Goal: Book appointment/travel/reservation

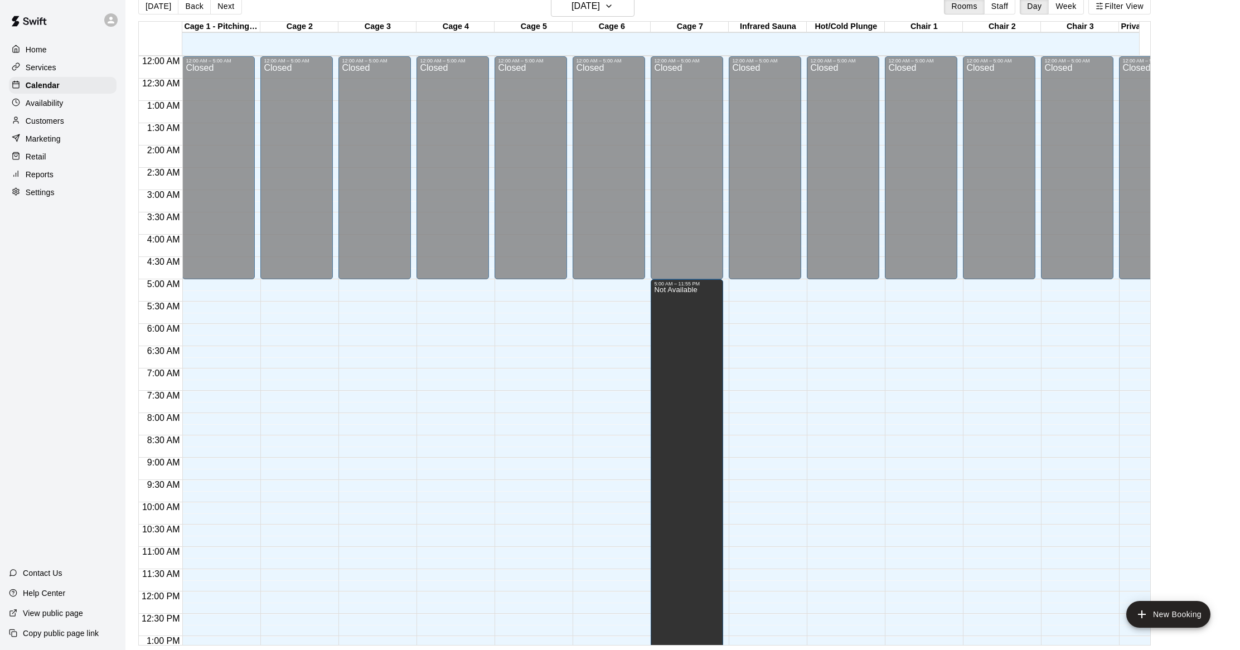
scroll to position [494, 0]
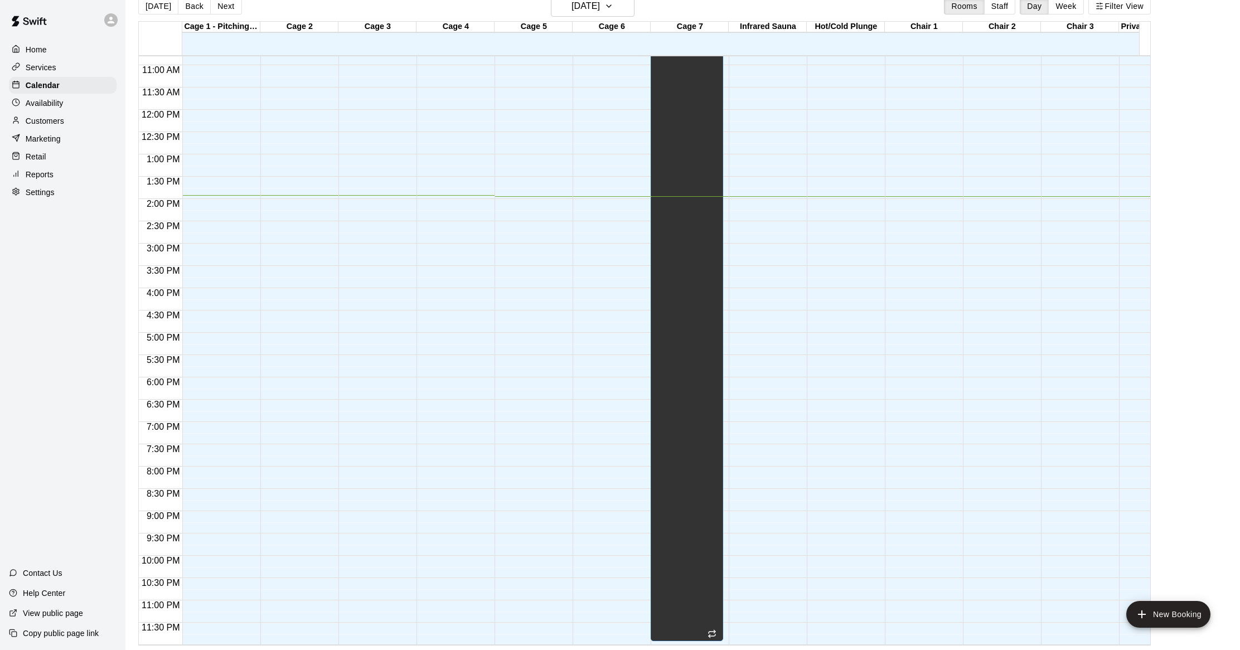
click at [41, 70] on p "Services" at bounding box center [41, 67] width 31 height 11
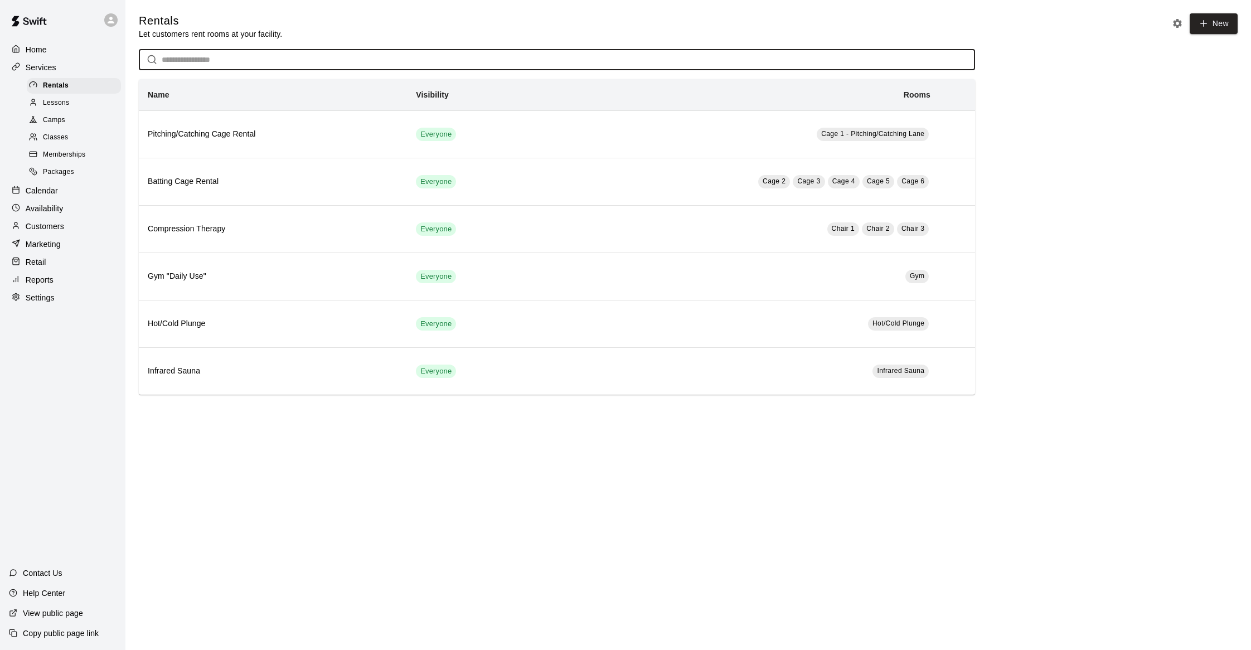
click at [245, 60] on input "text" at bounding box center [568, 60] width 813 height 21
click at [48, 231] on p "Customers" at bounding box center [45, 226] width 38 height 11
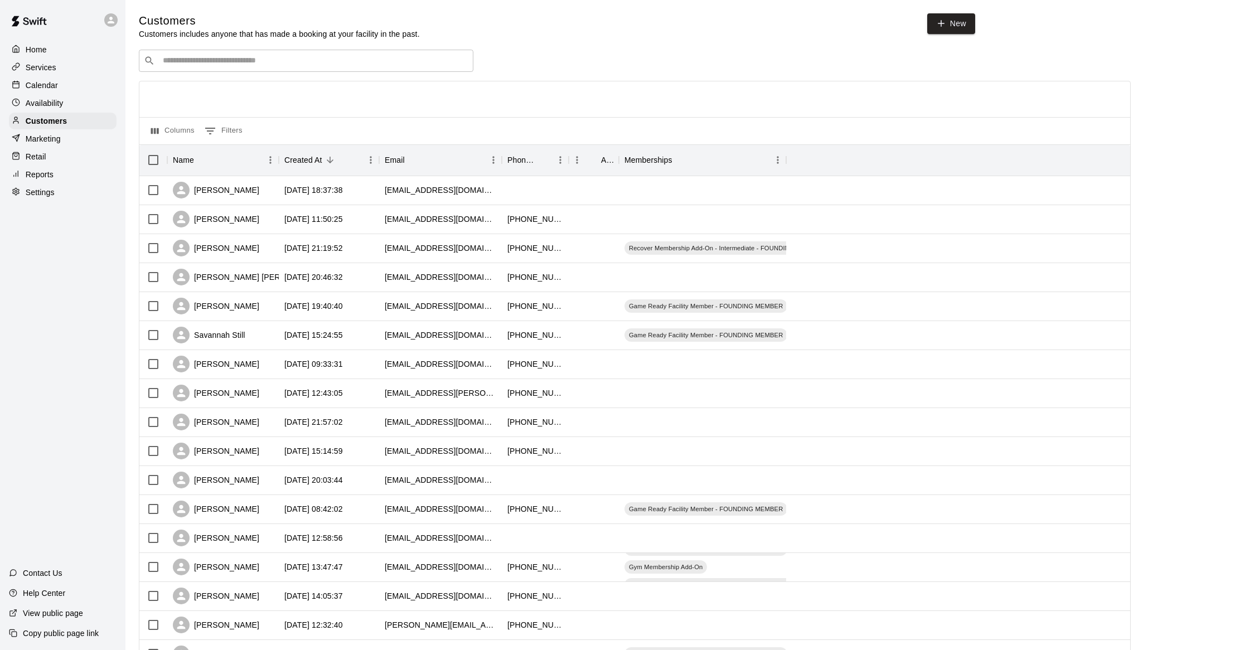
click at [246, 59] on input "Search customers by name or email" at bounding box center [313, 60] width 309 height 11
type input "****"
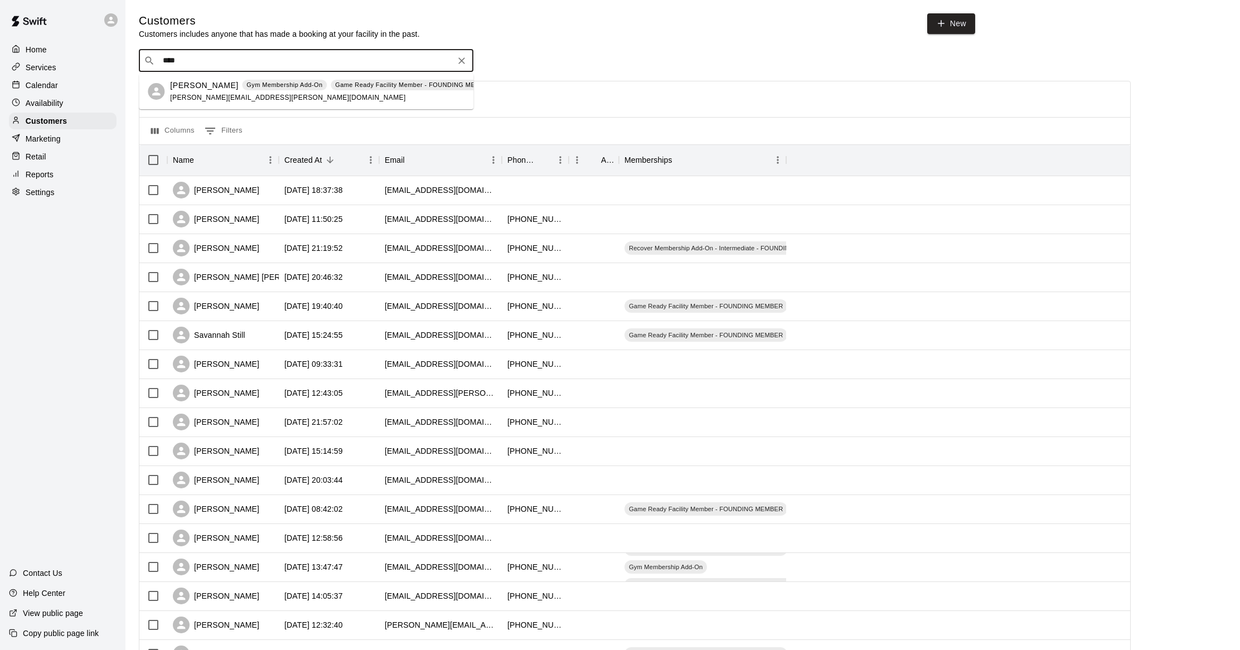
click at [247, 91] on div "[PERSON_NAME] Gym Membership Add-On Game Ready Facility Member - FOUNDING MEMBE…" at bounding box center [334, 92] width 328 height 24
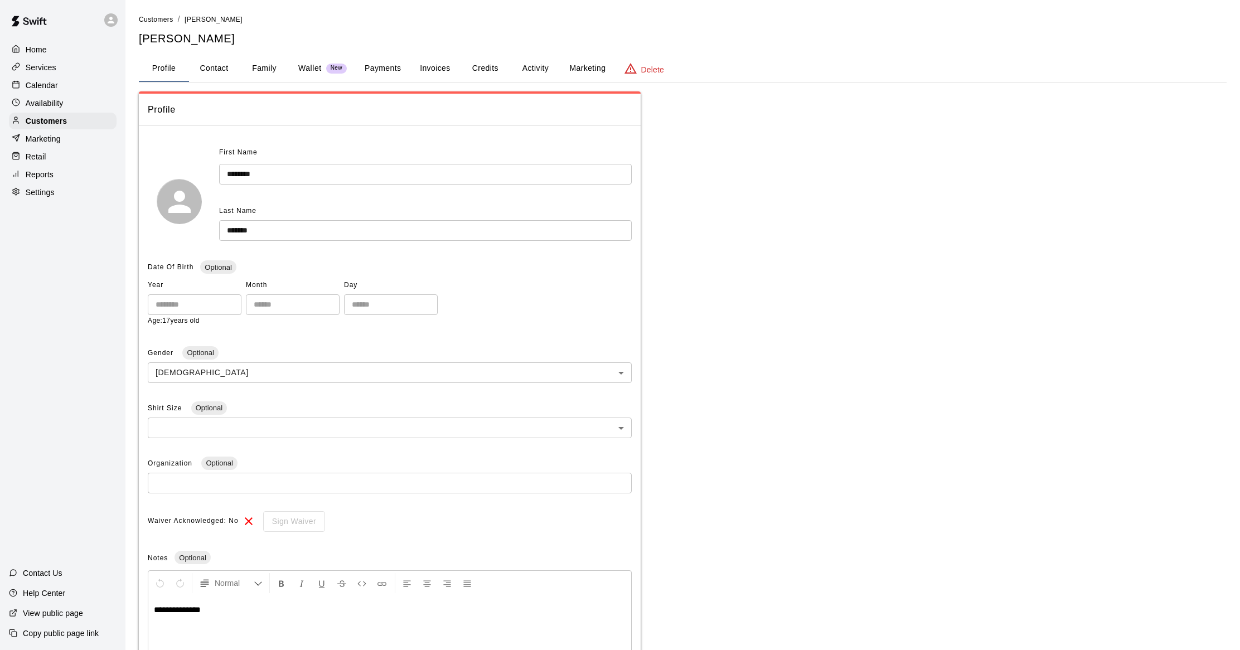
click at [542, 66] on button "Activity" at bounding box center [535, 68] width 50 height 27
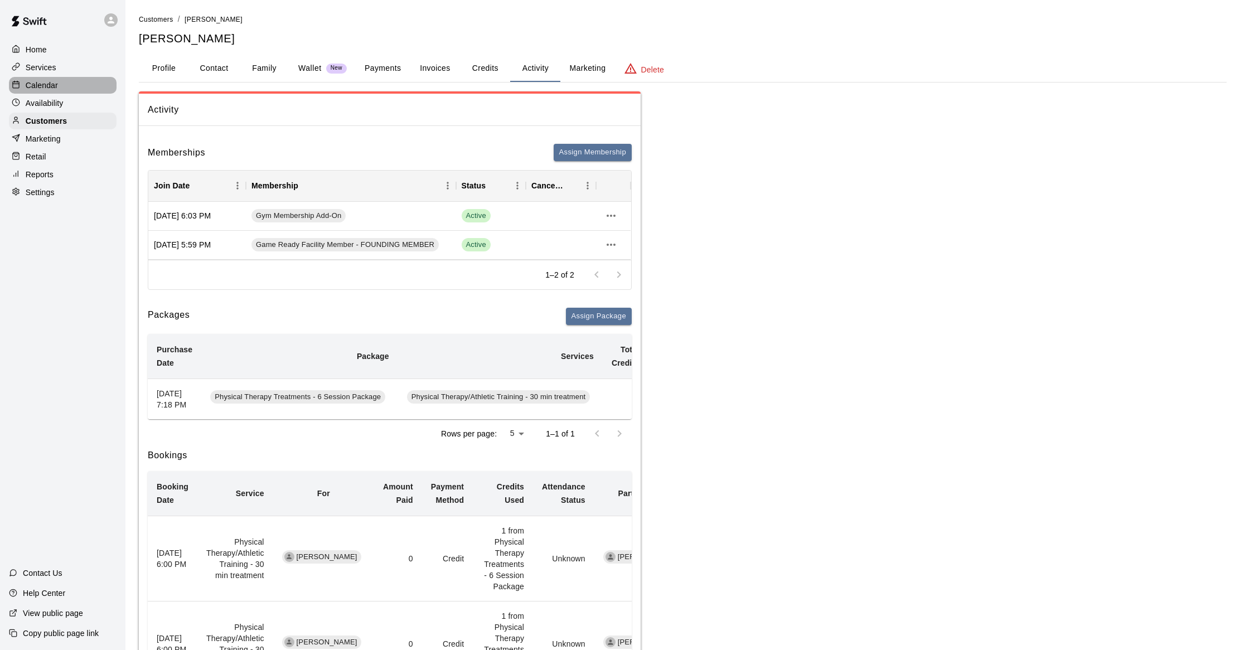
click at [46, 84] on p "Calendar" at bounding box center [42, 85] width 32 height 11
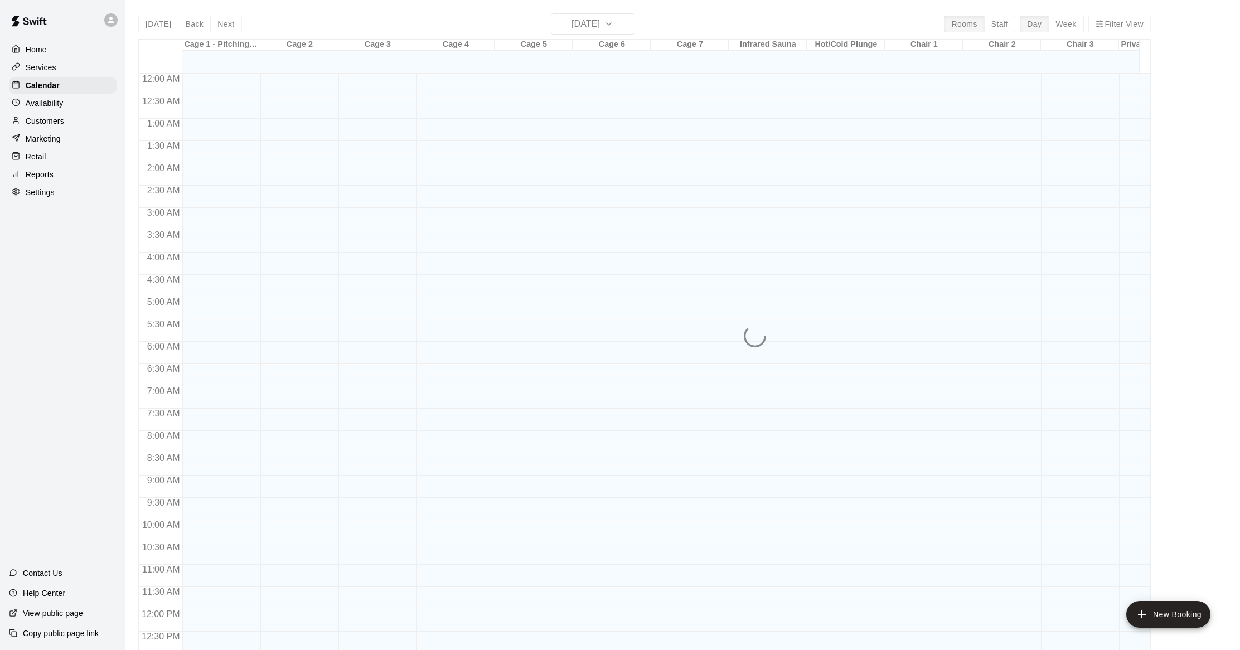
scroll to position [448, 0]
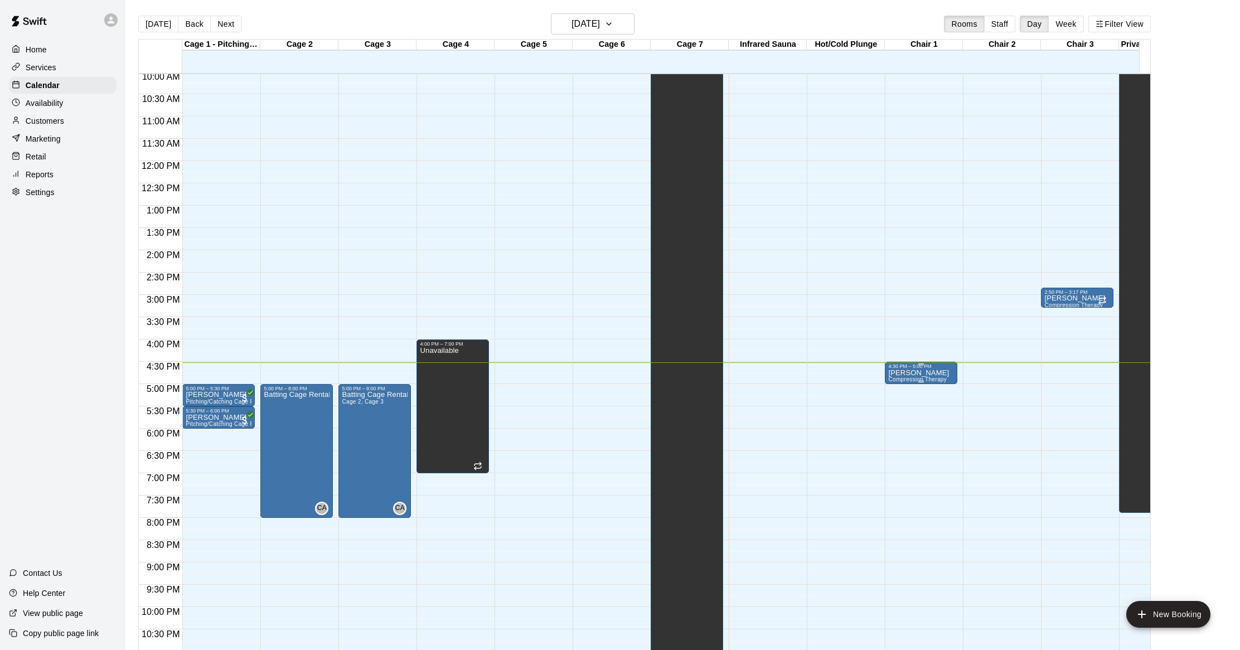
click at [930, 368] on div "4:30 PM – 5:00 PM" at bounding box center [921, 366] width 66 height 6
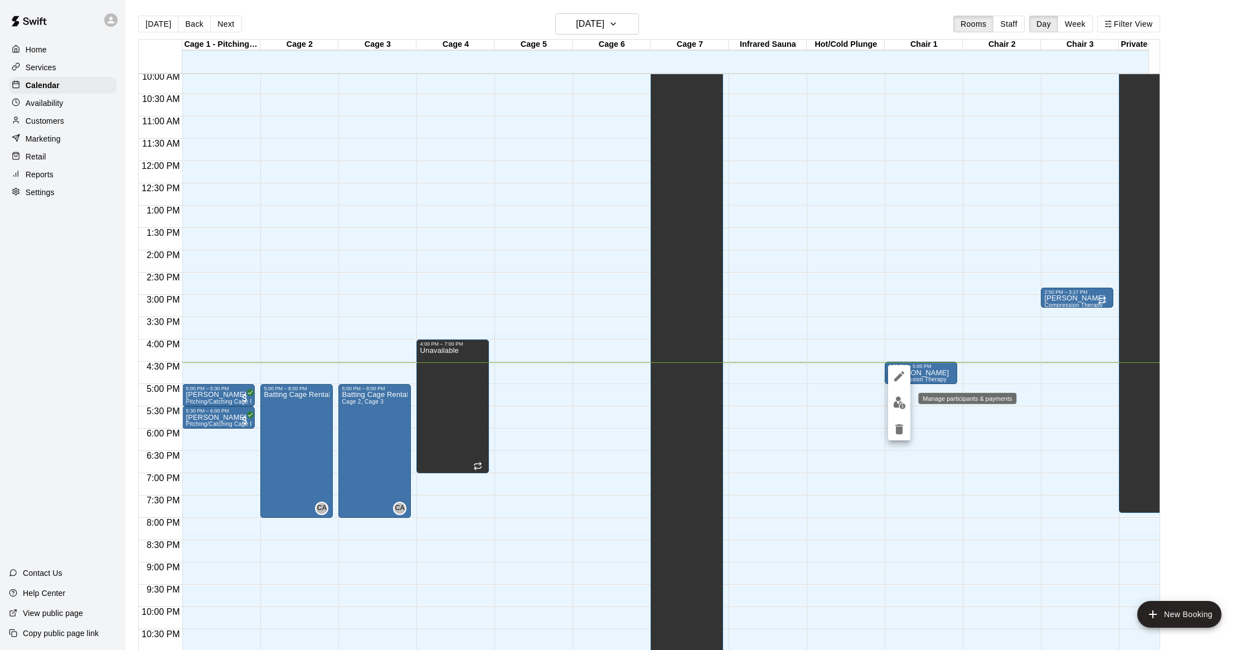
click at [902, 402] on img "edit" at bounding box center [899, 402] width 13 height 13
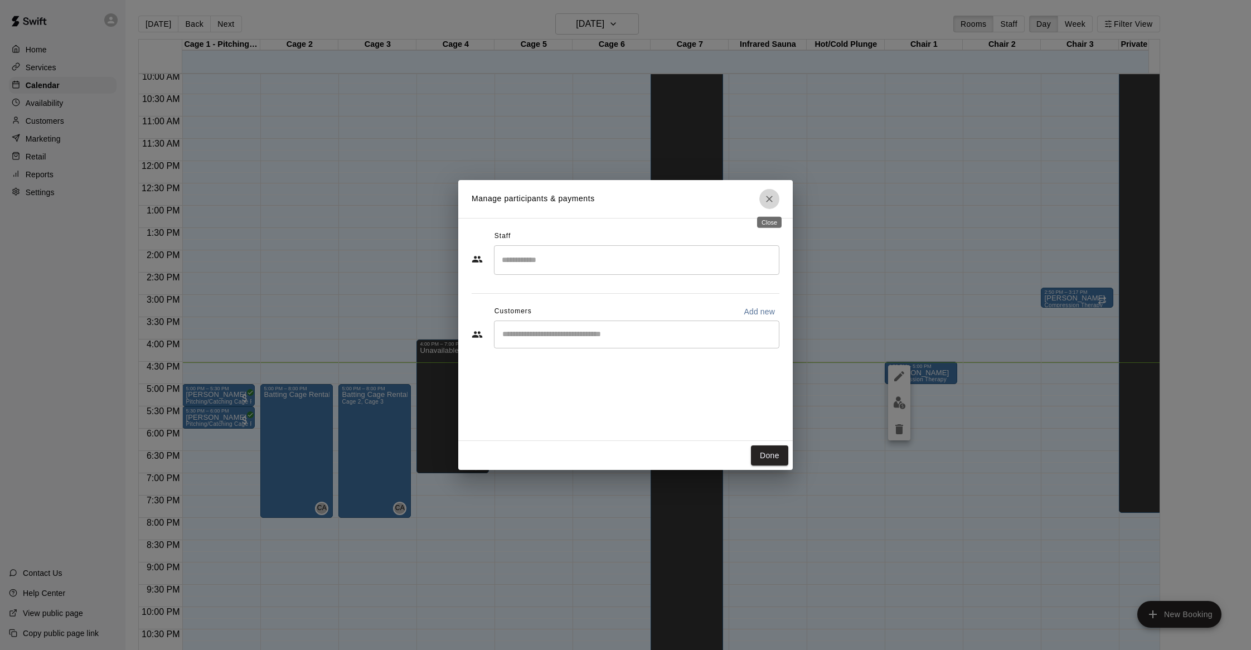
click at [768, 197] on icon "Close" at bounding box center [769, 199] width 7 height 7
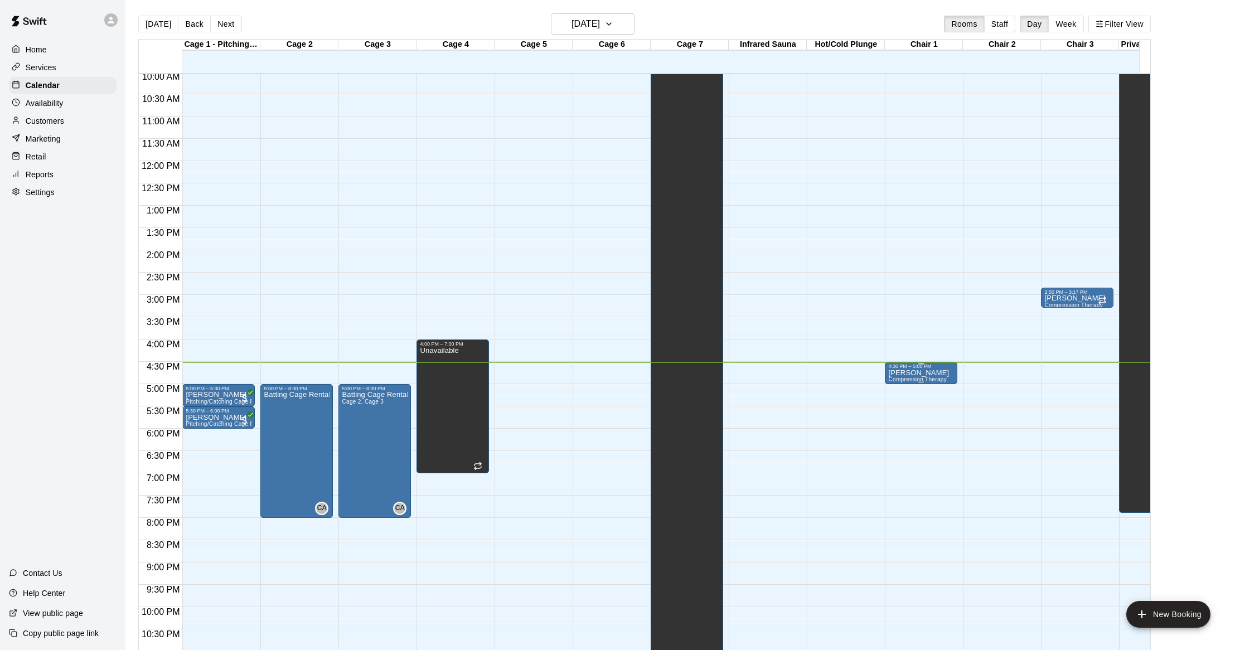
click at [906, 378] on span "Compression Therapy" at bounding box center [917, 379] width 59 height 6
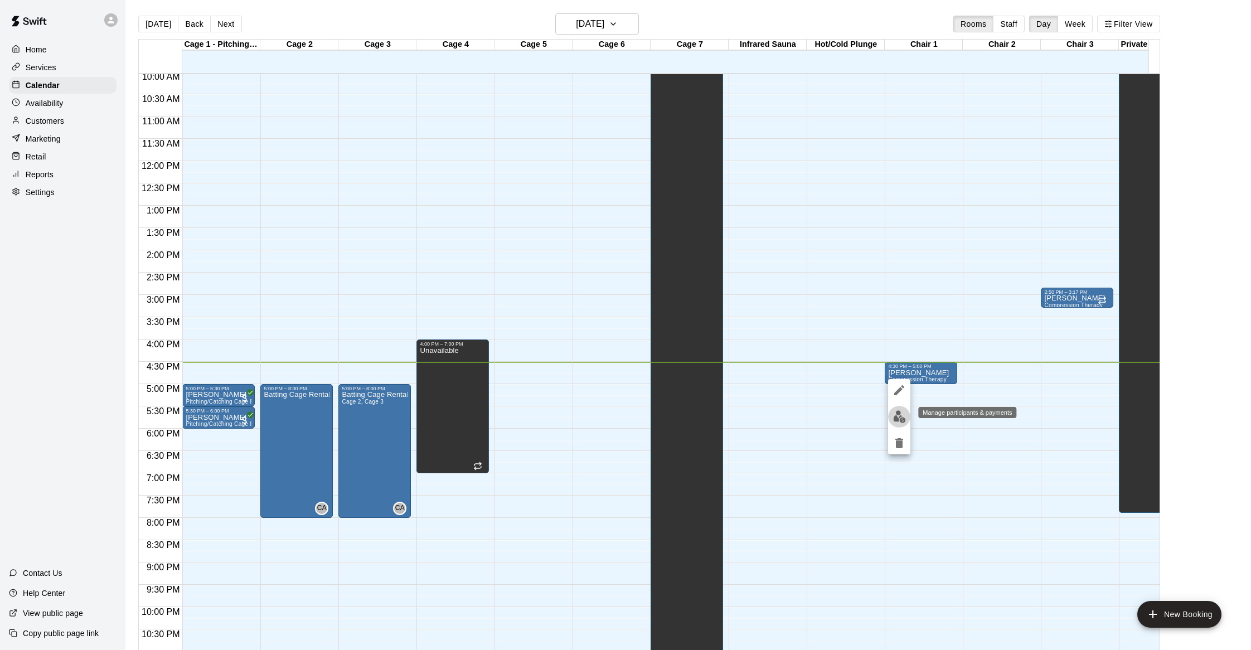
click at [900, 422] on img "edit" at bounding box center [899, 416] width 13 height 13
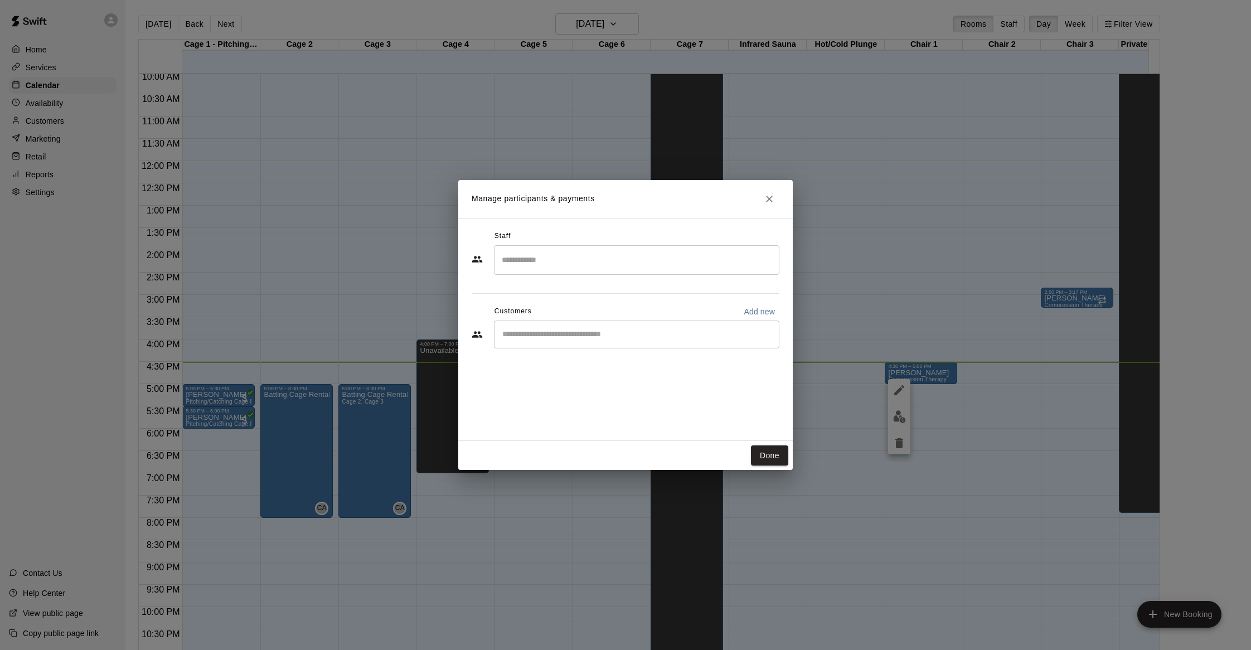
click at [767, 204] on icon "Close" at bounding box center [769, 198] width 11 height 11
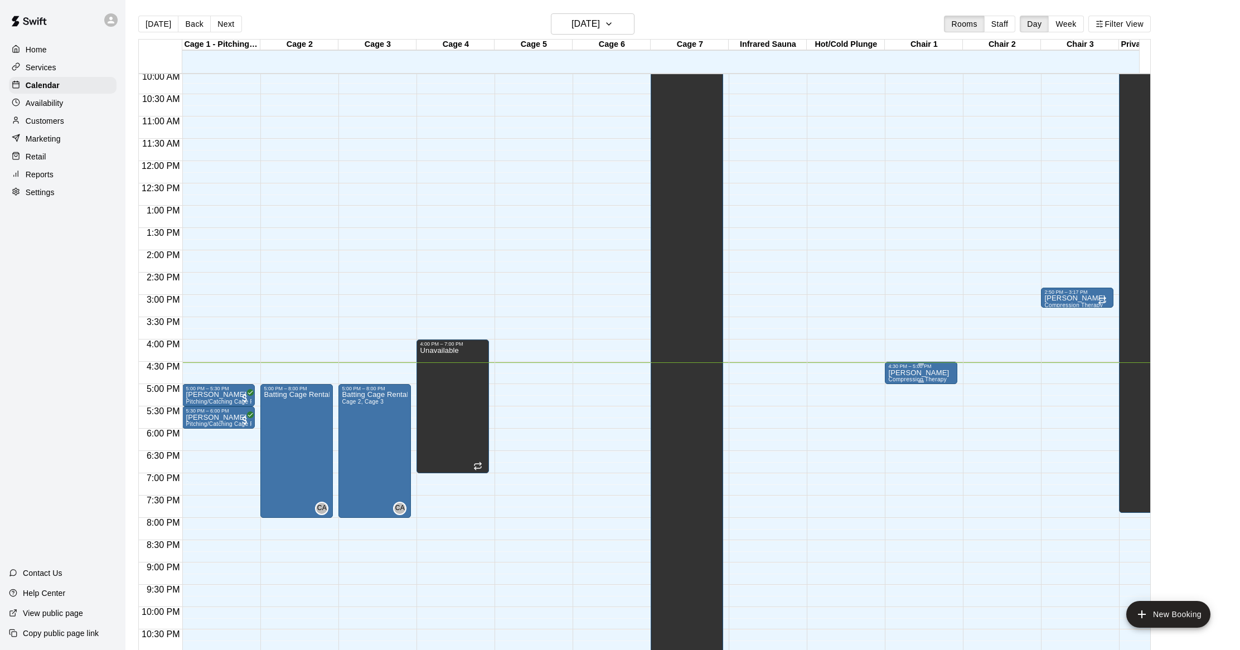
click at [921, 378] on span "Compression Therapy" at bounding box center [917, 379] width 59 height 6
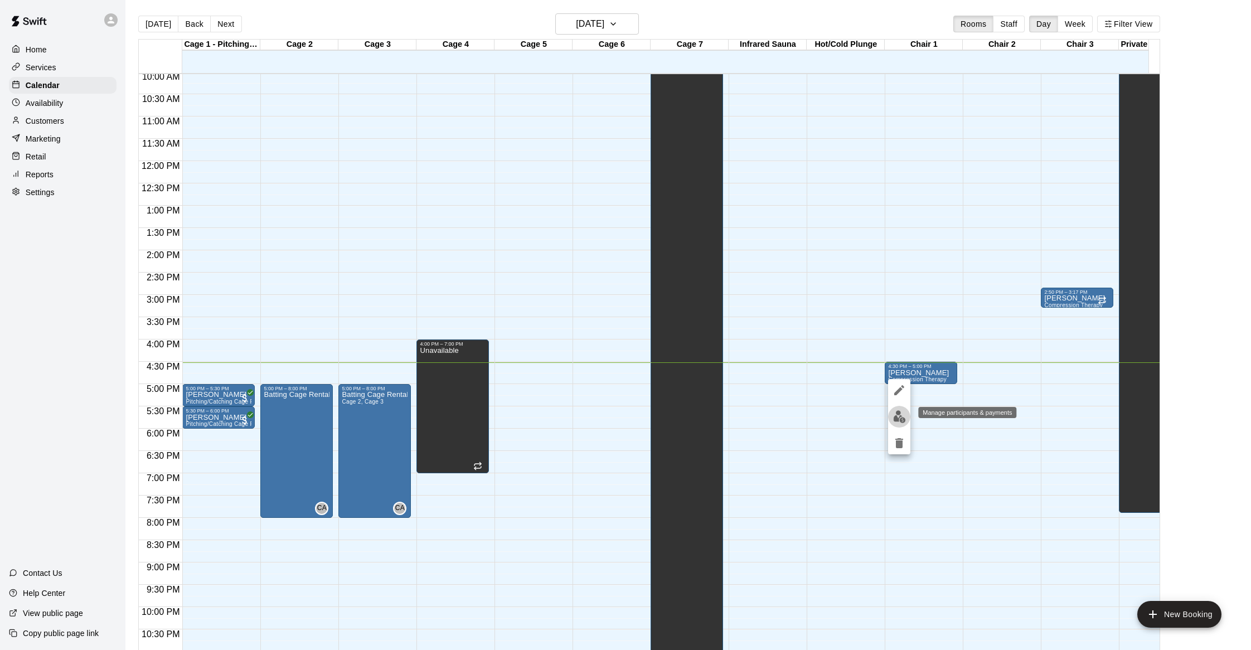
click at [897, 414] on img "edit" at bounding box center [899, 416] width 13 height 13
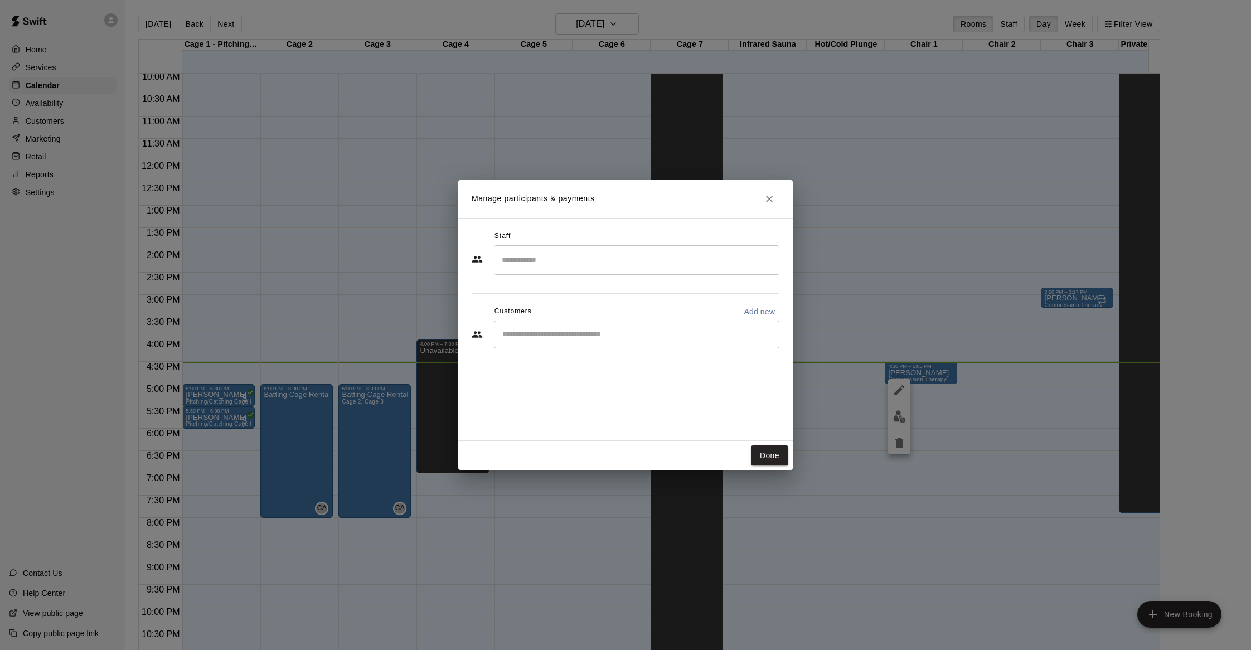
click at [684, 340] on input "Start typing to search customers..." at bounding box center [636, 334] width 275 height 11
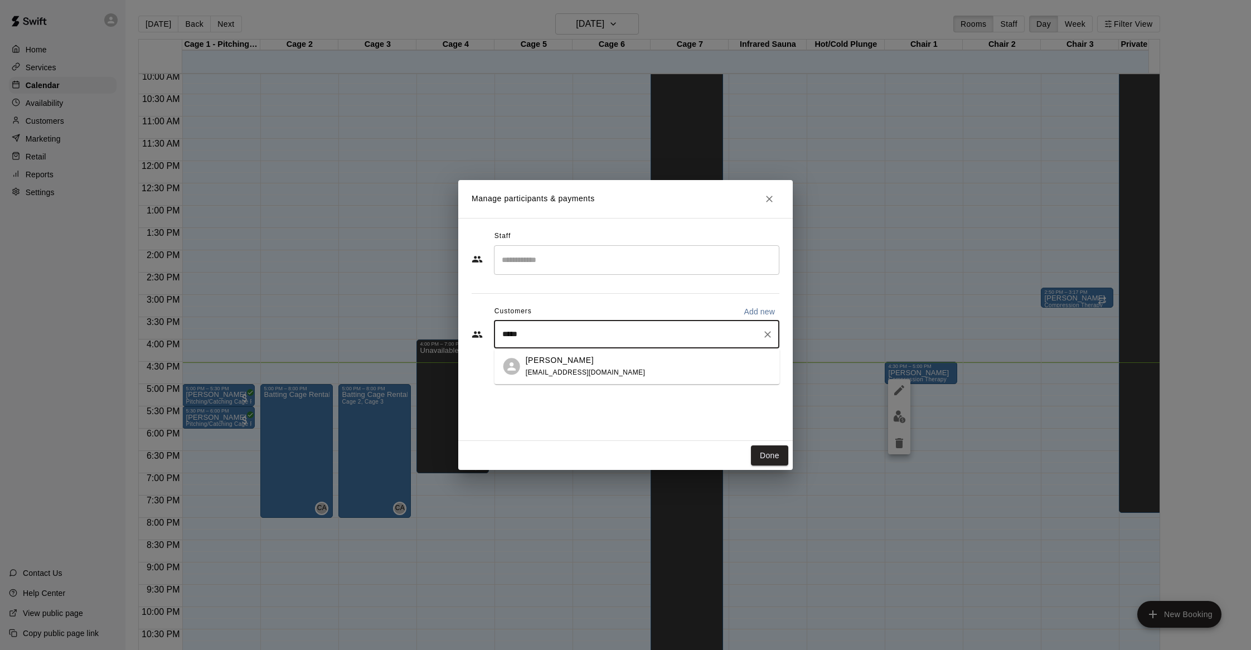
type input "****"
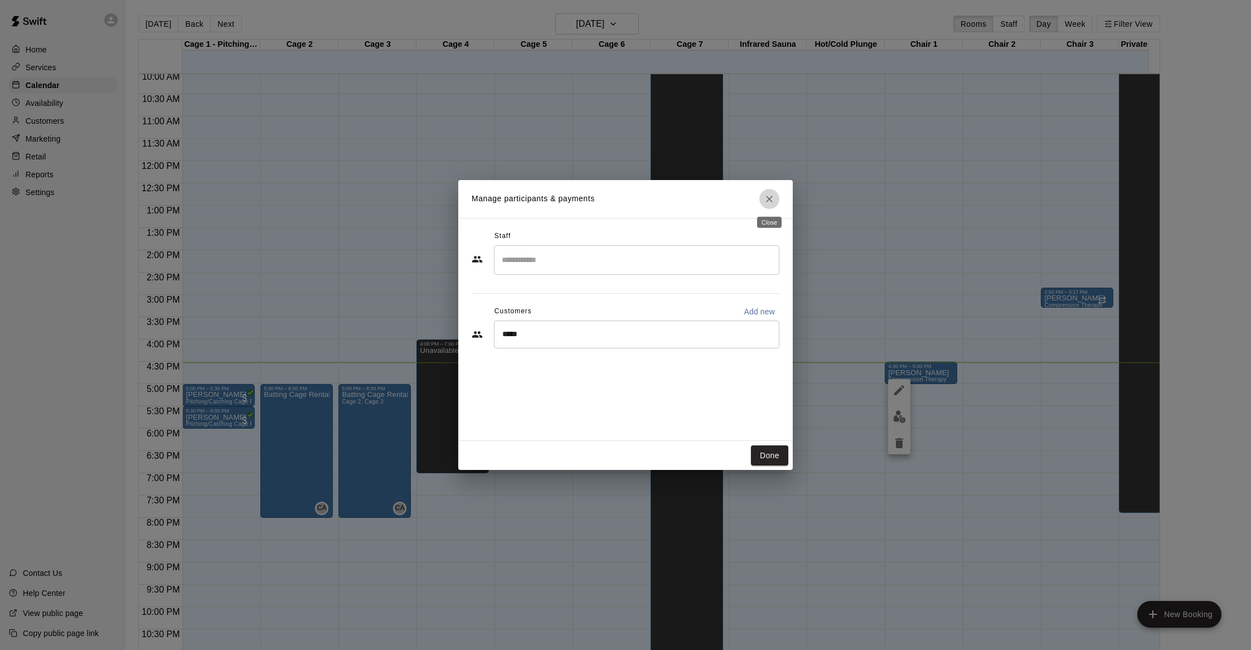
click at [771, 195] on icon "Close" at bounding box center [769, 198] width 11 height 11
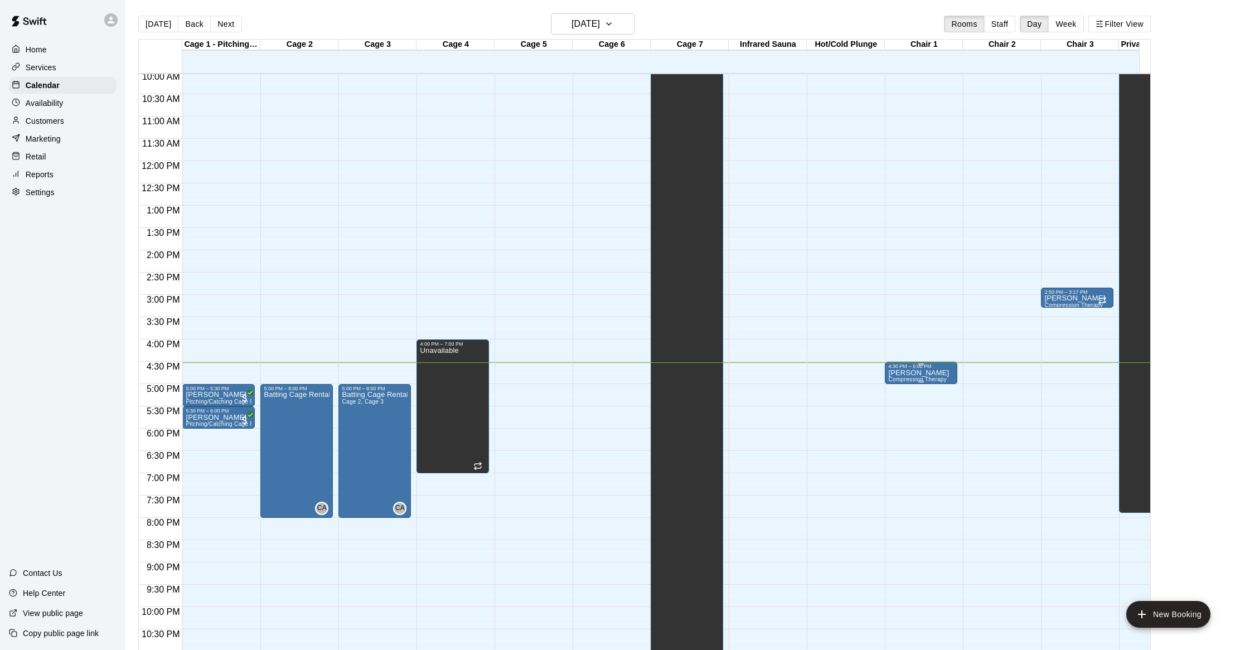
click at [932, 379] on span "Compression Therapy" at bounding box center [917, 379] width 59 height 6
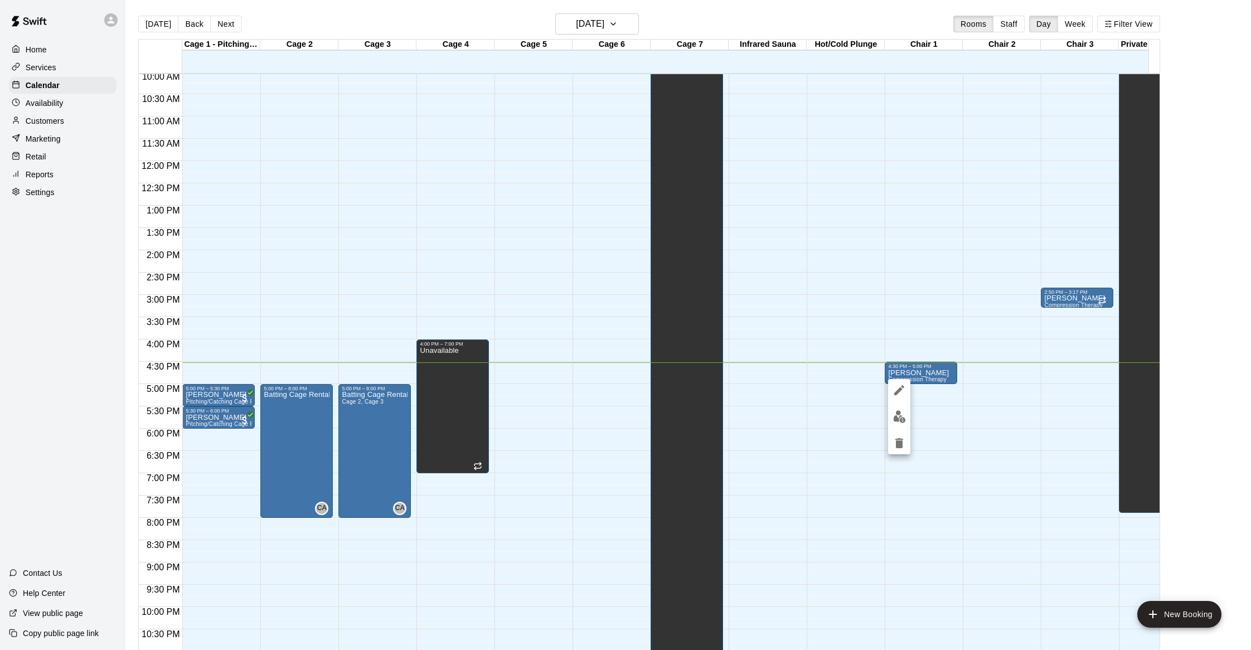
click at [890, 415] on button "edit" at bounding box center [899, 417] width 22 height 22
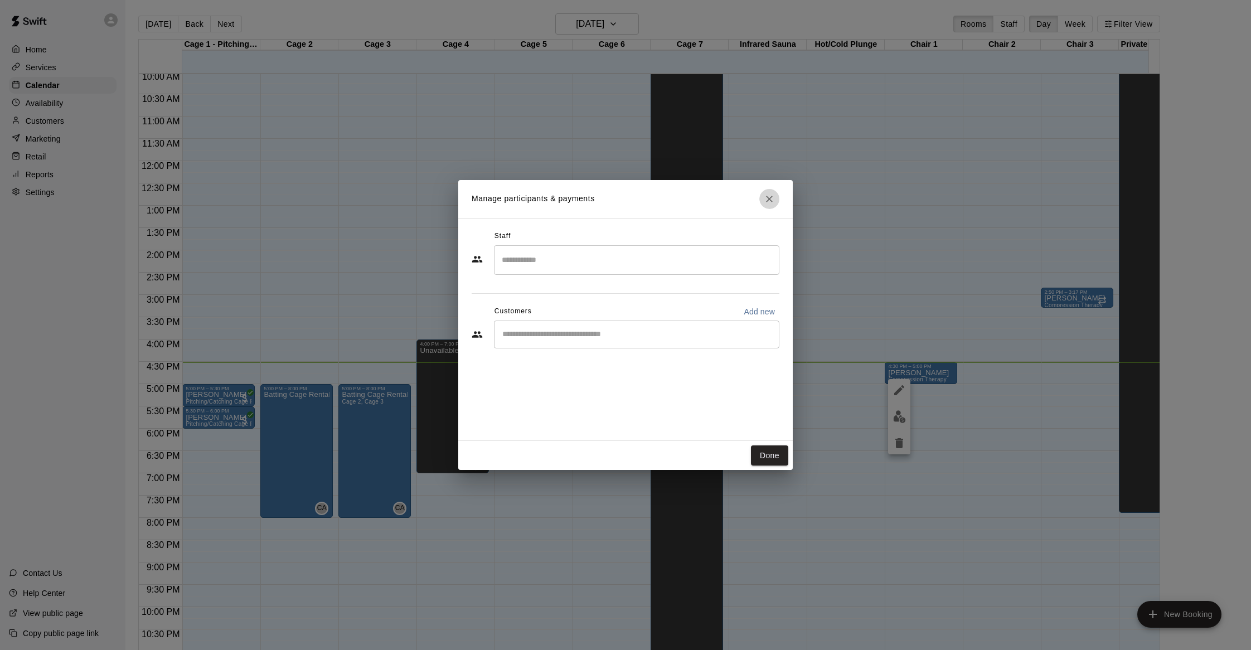
click at [767, 203] on icon "Close" at bounding box center [769, 198] width 11 height 11
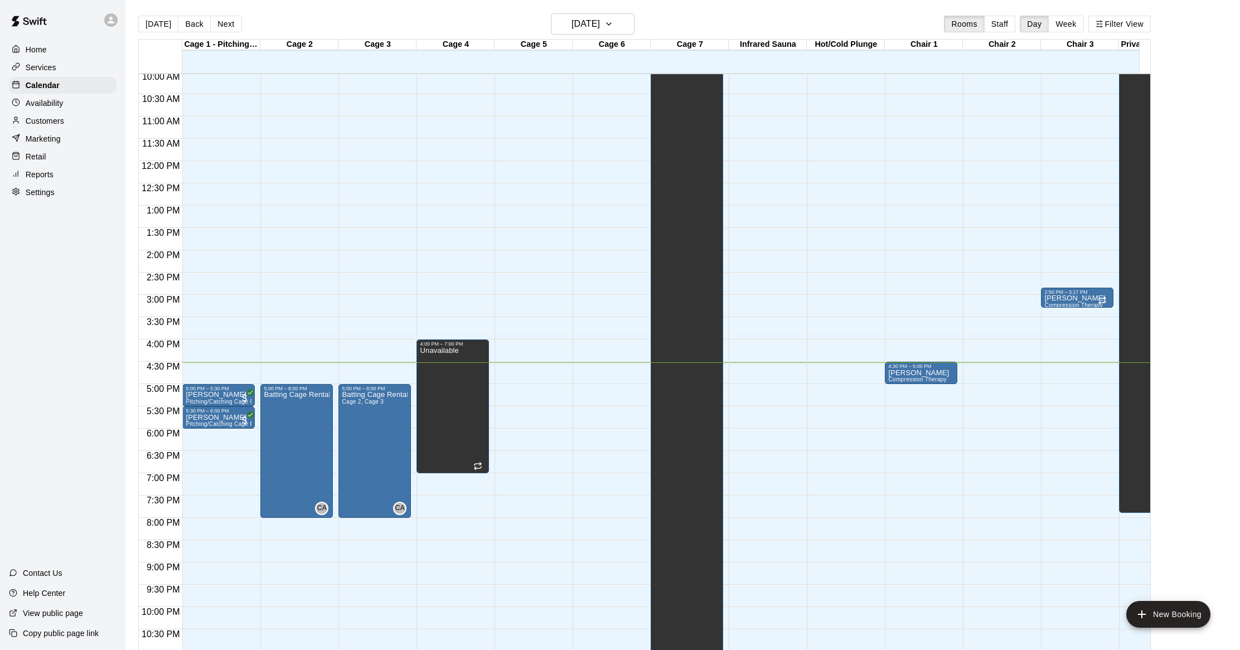
click at [920, 391] on div "12:00 AM – 5:00 AM Closed 4:30 PM – 5:00 PM [PERSON_NAME] Compression Therapy" at bounding box center [921, 161] width 72 height 1070
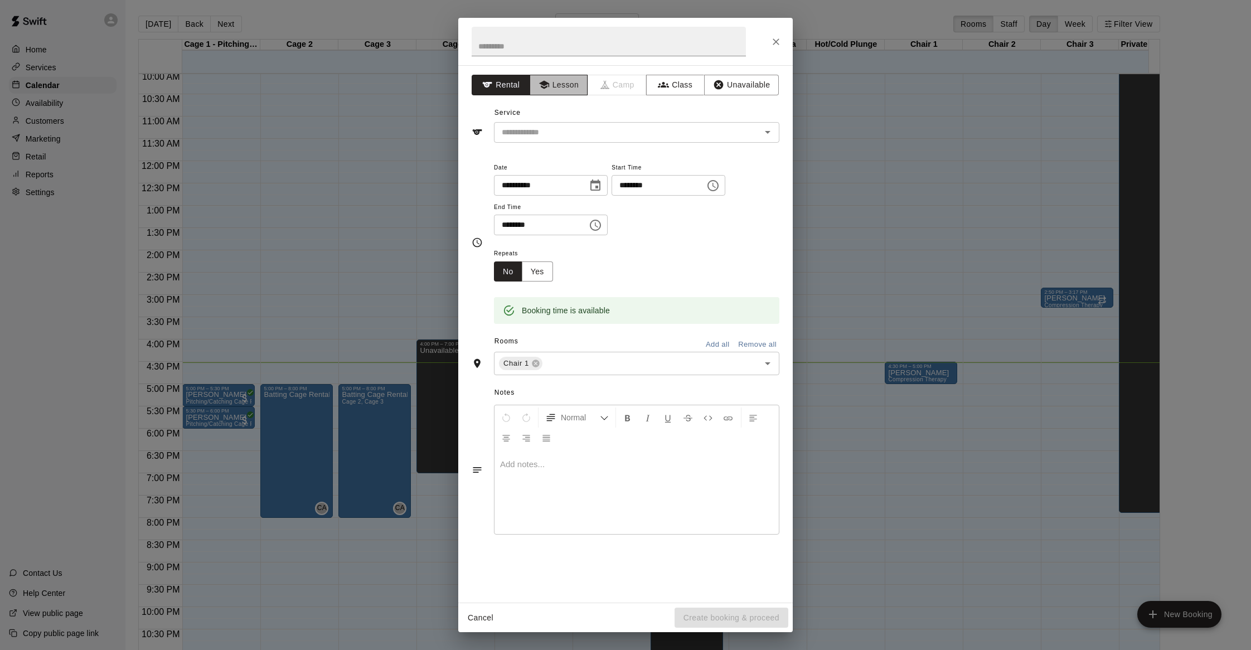
click at [565, 91] on button "Lesson" at bounding box center [559, 85] width 59 height 21
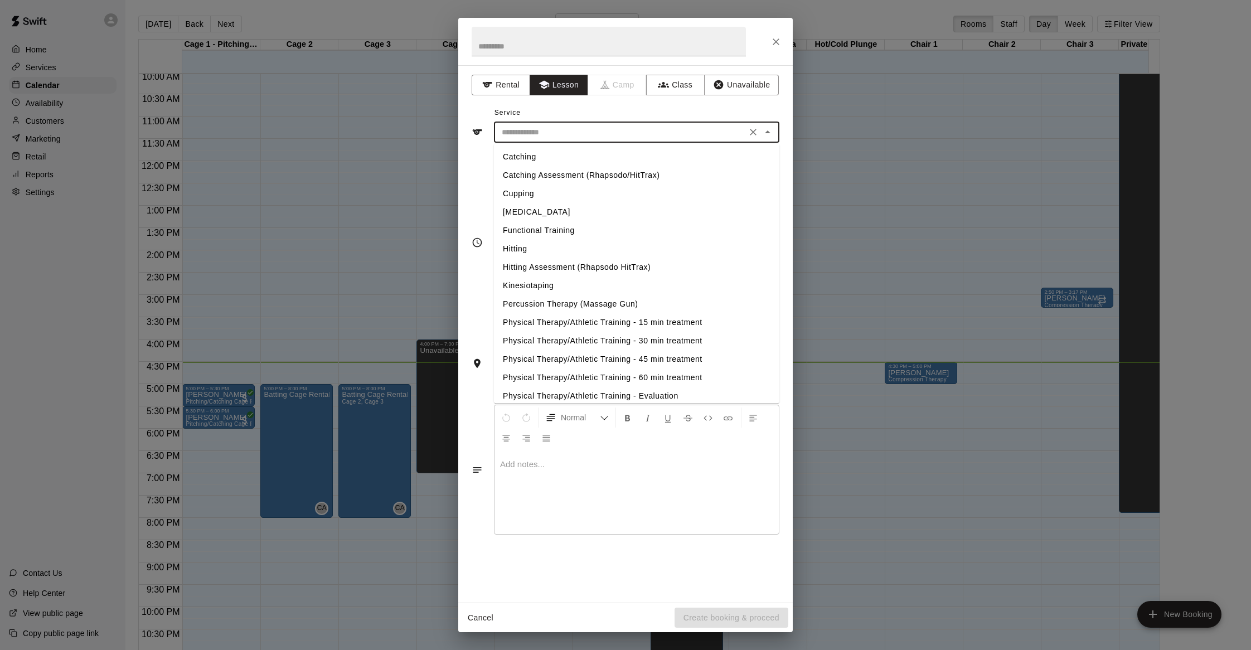
click at [558, 128] on input "text" at bounding box center [620, 132] width 246 height 14
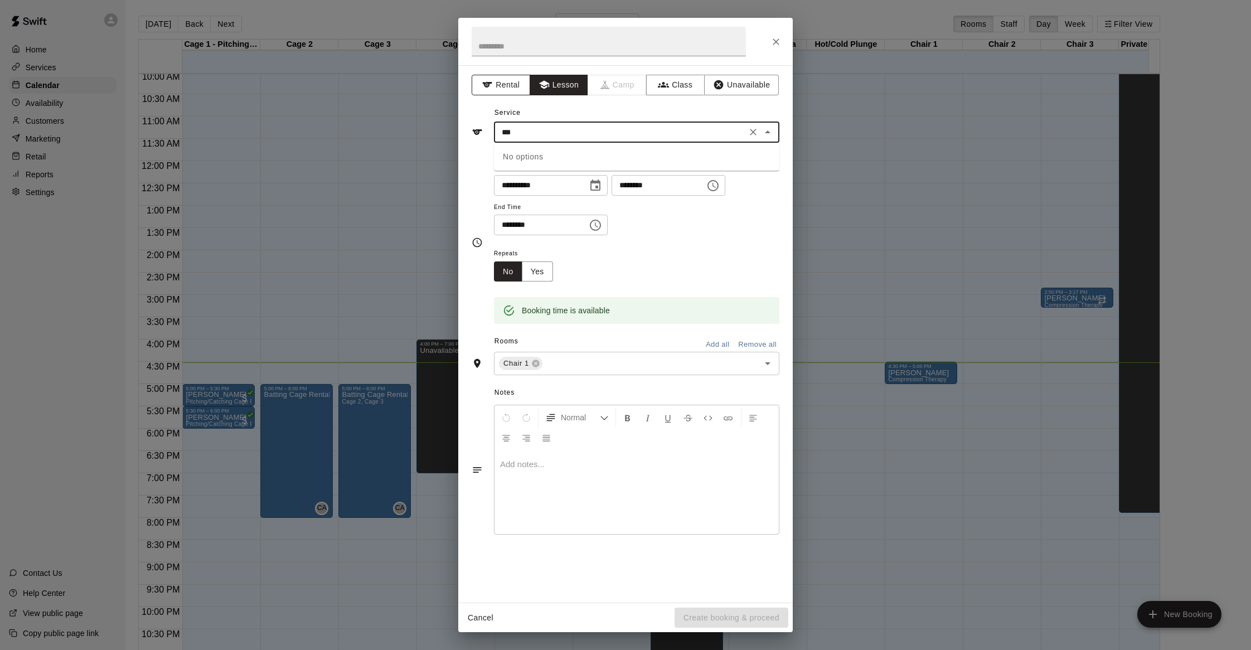
type input "***"
click at [521, 83] on button "Rental" at bounding box center [501, 85] width 59 height 21
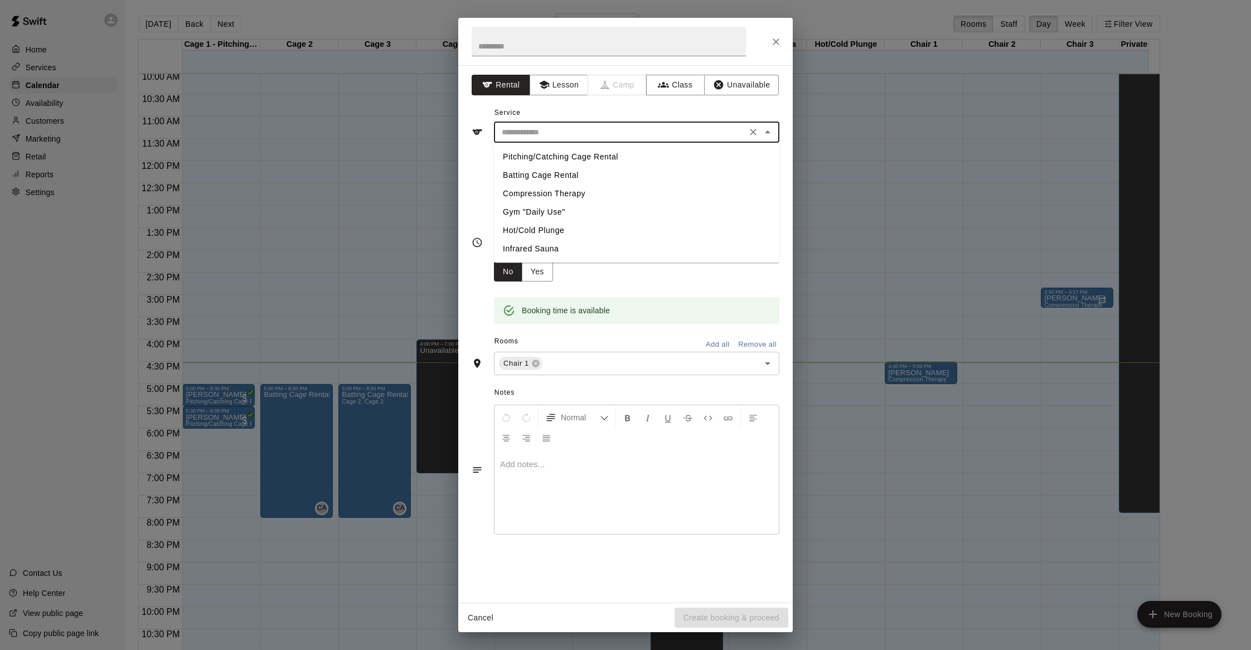
click at [517, 130] on input "text" at bounding box center [620, 132] width 246 height 14
click at [527, 193] on li "Compression Therapy" at bounding box center [636, 193] width 285 height 18
type input "**********"
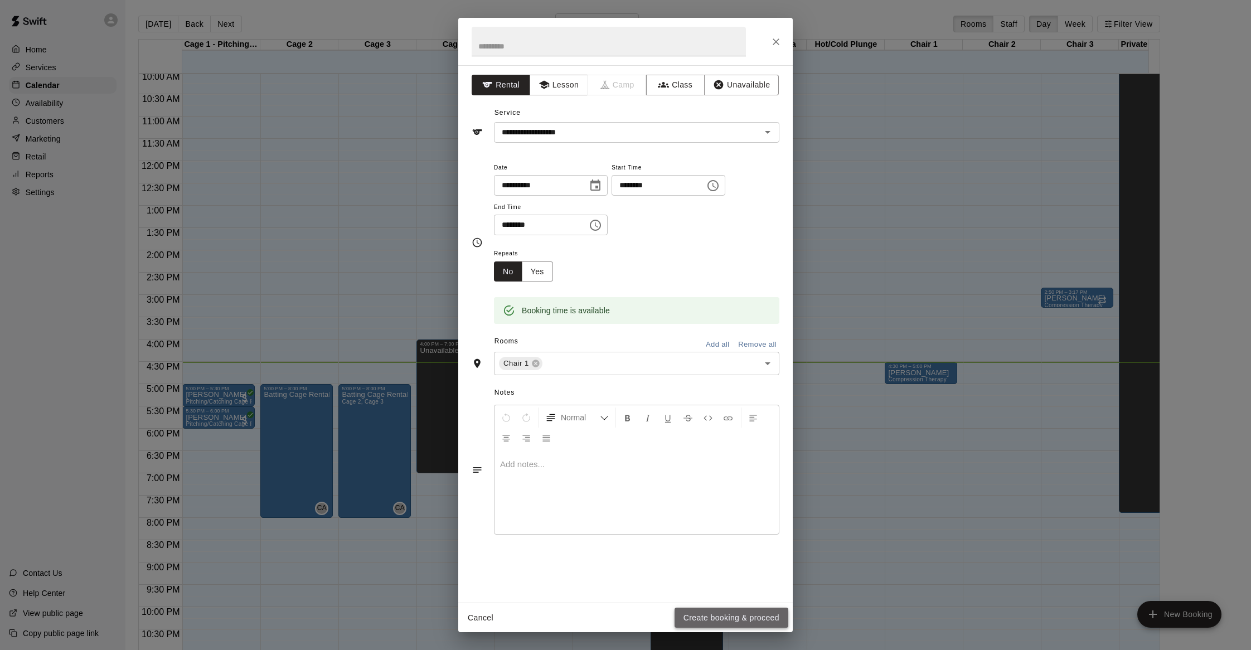
click at [734, 614] on button "Create booking & proceed" at bounding box center [731, 618] width 114 height 21
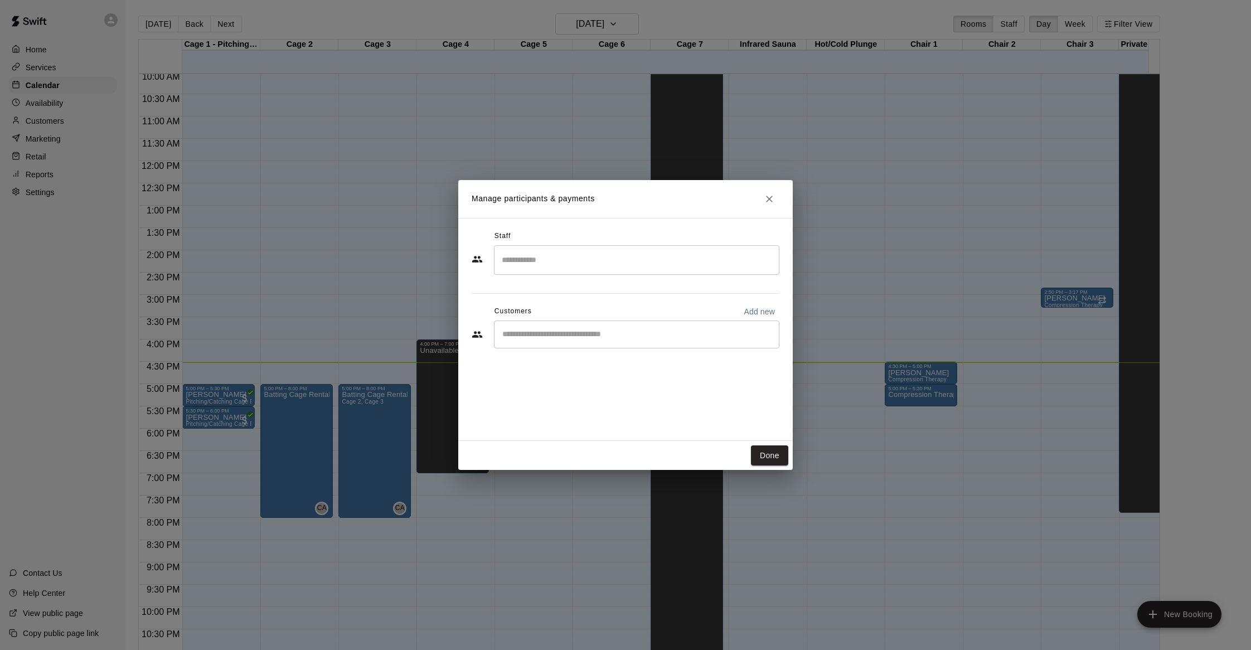
click at [562, 344] on div "​" at bounding box center [636, 334] width 285 height 28
type input "****"
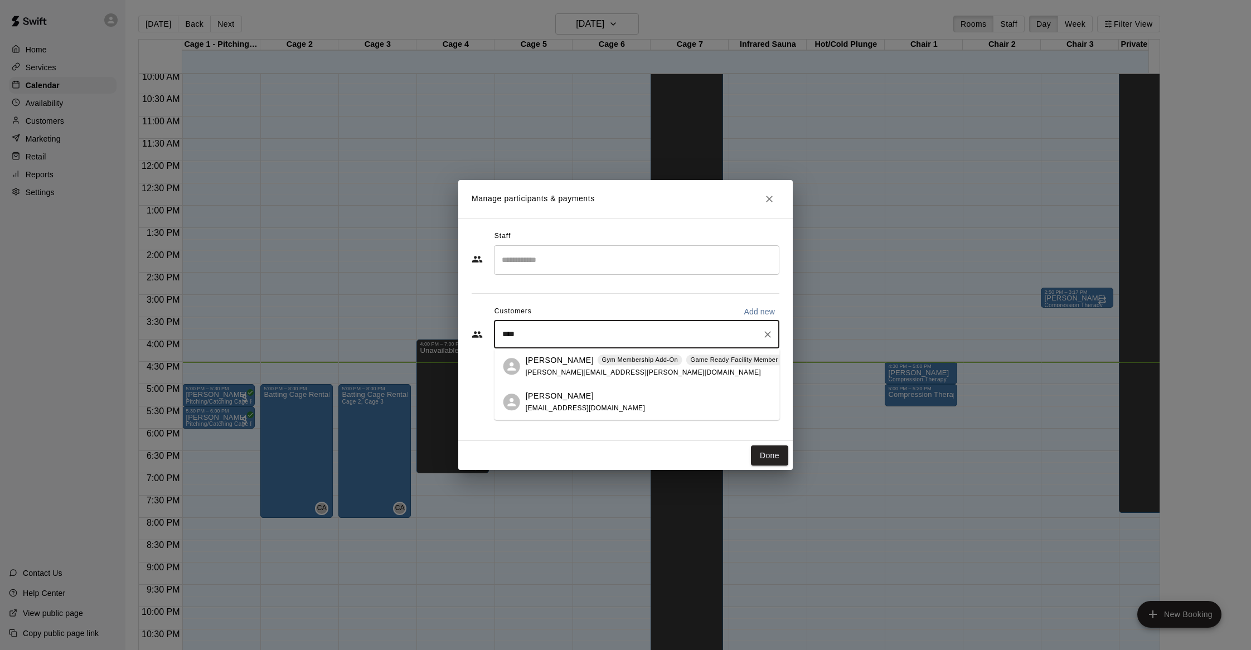
click at [563, 368] on span "[PERSON_NAME][EMAIL_ADDRESS][PERSON_NAME][DOMAIN_NAME]" at bounding box center [643, 372] width 235 height 8
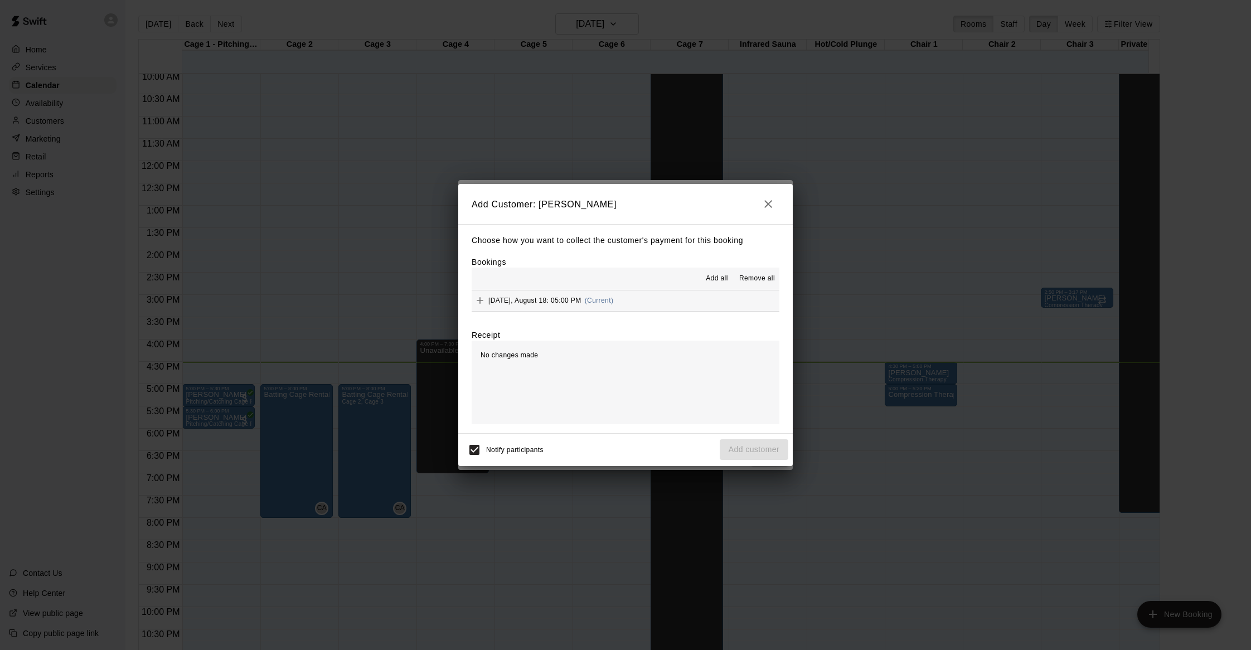
click at [561, 302] on span "[DATE], August 18: 05:00 PM" at bounding box center [534, 301] width 93 height 8
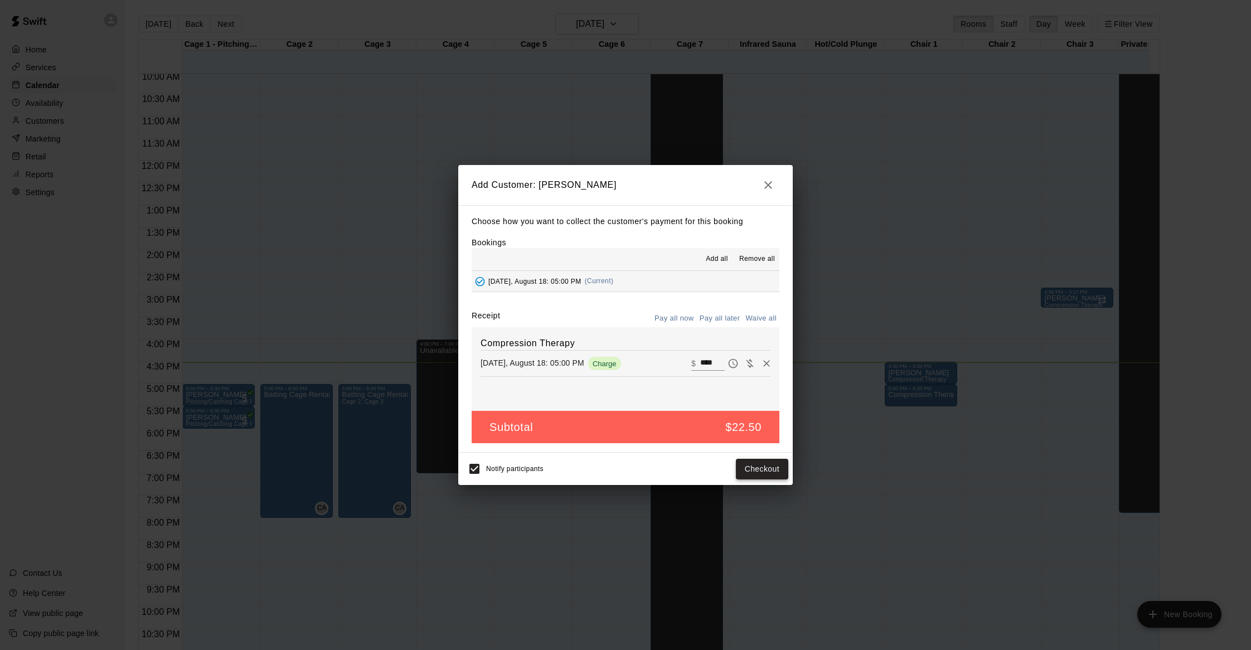
click at [767, 466] on button "Checkout" at bounding box center [762, 469] width 52 height 21
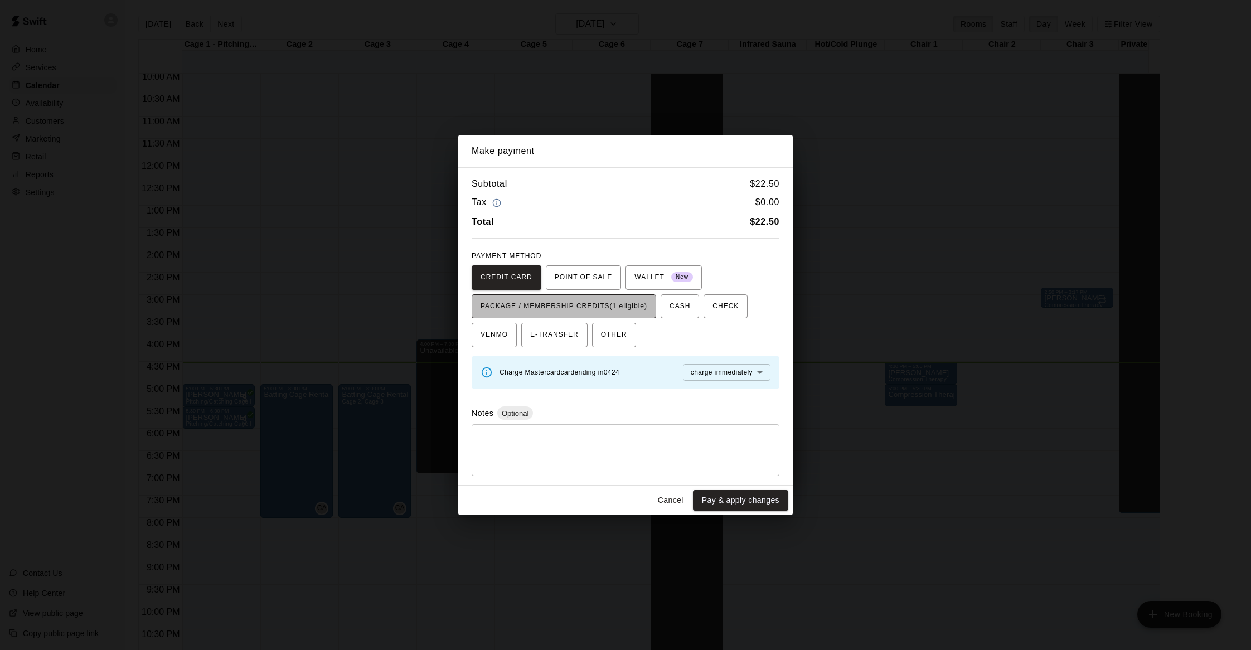
click at [598, 301] on span "PACKAGE / MEMBERSHIP CREDITS (1 eligible)" at bounding box center [563, 307] width 167 height 18
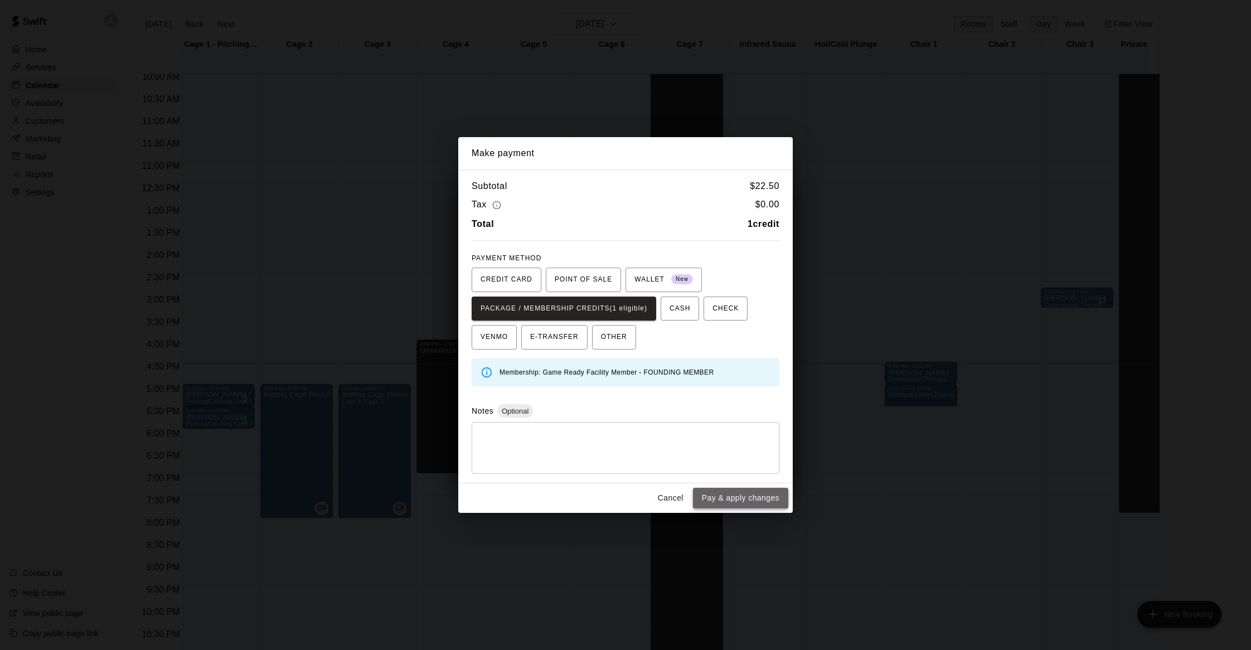
click at [735, 496] on button "Pay & apply changes" at bounding box center [740, 498] width 95 height 21
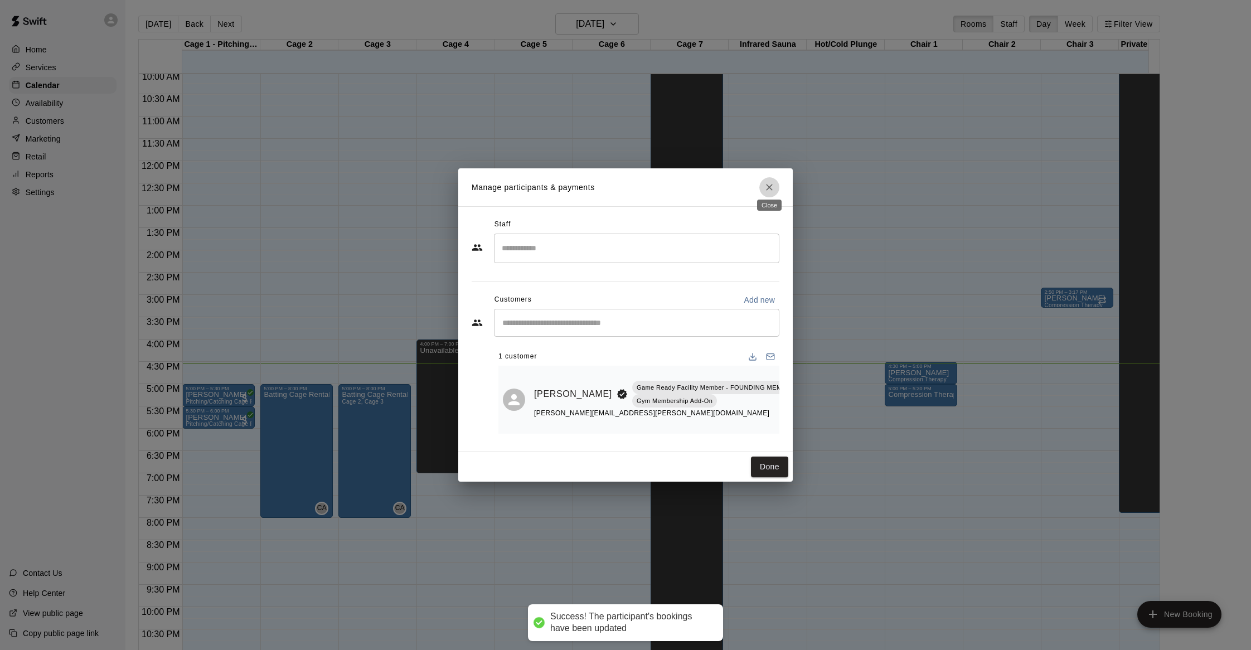
click at [765, 183] on icon "Close" at bounding box center [769, 187] width 11 height 11
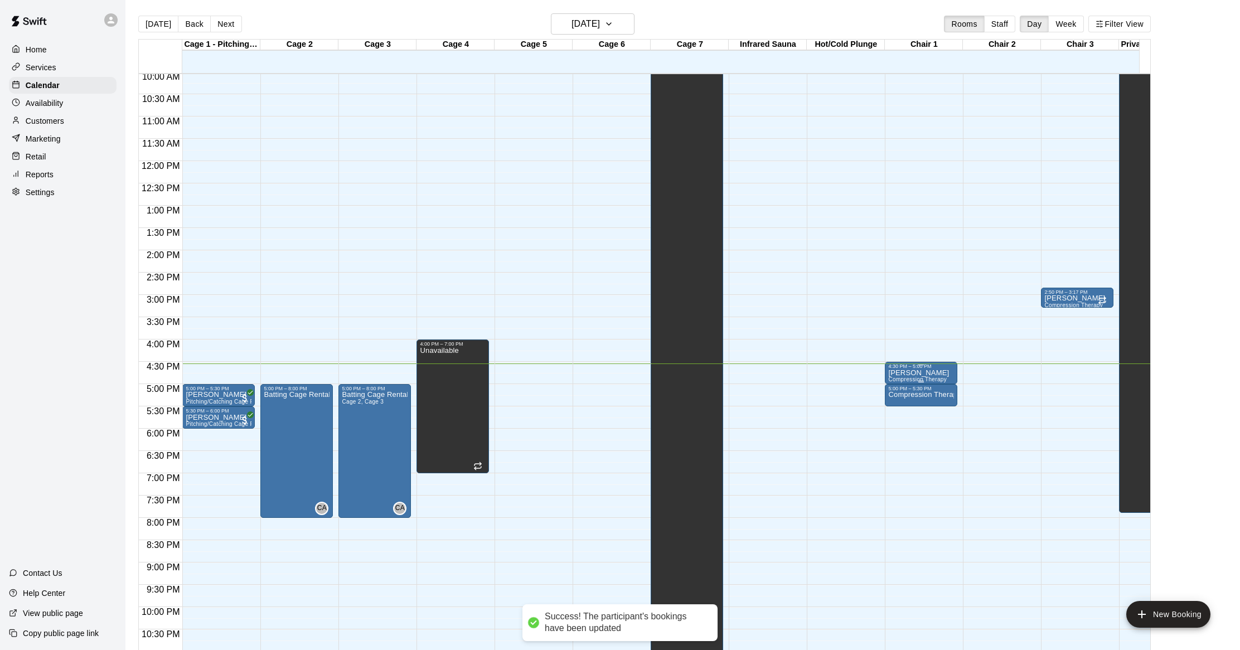
click at [915, 373] on p "[PERSON_NAME]" at bounding box center [918, 373] width 61 height 0
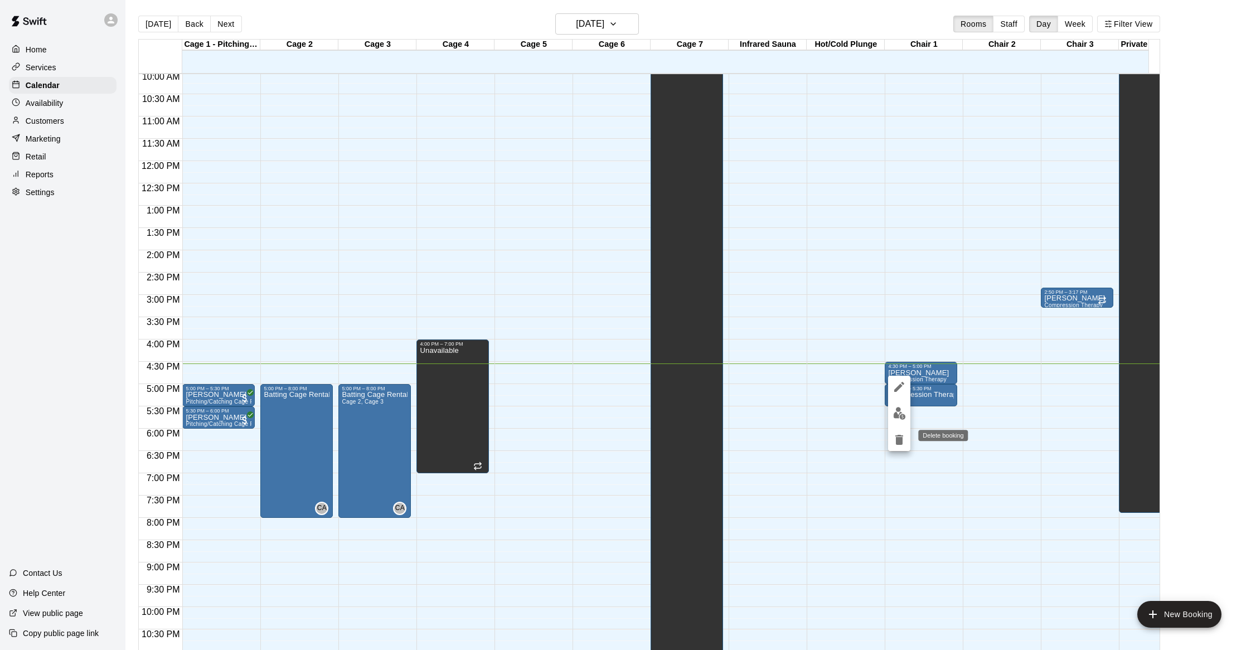
click at [899, 440] on icon "delete" at bounding box center [899, 440] width 8 height 10
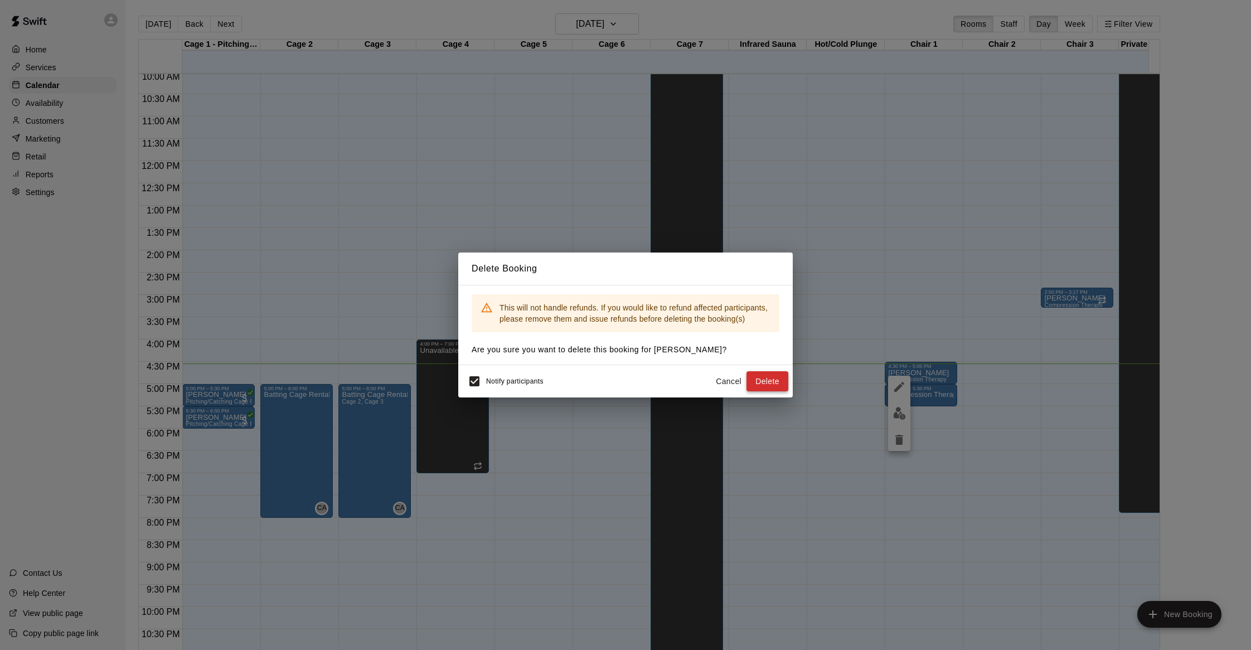
click at [756, 375] on button "Delete" at bounding box center [767, 381] width 42 height 21
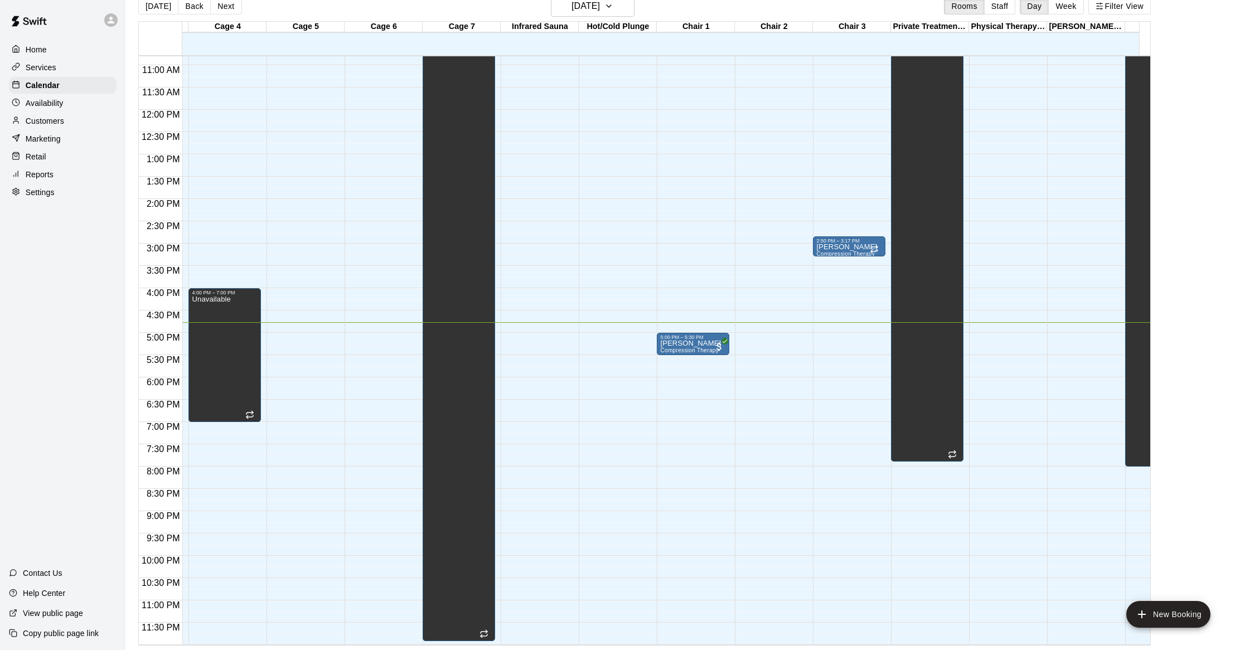
scroll to position [0, 283]
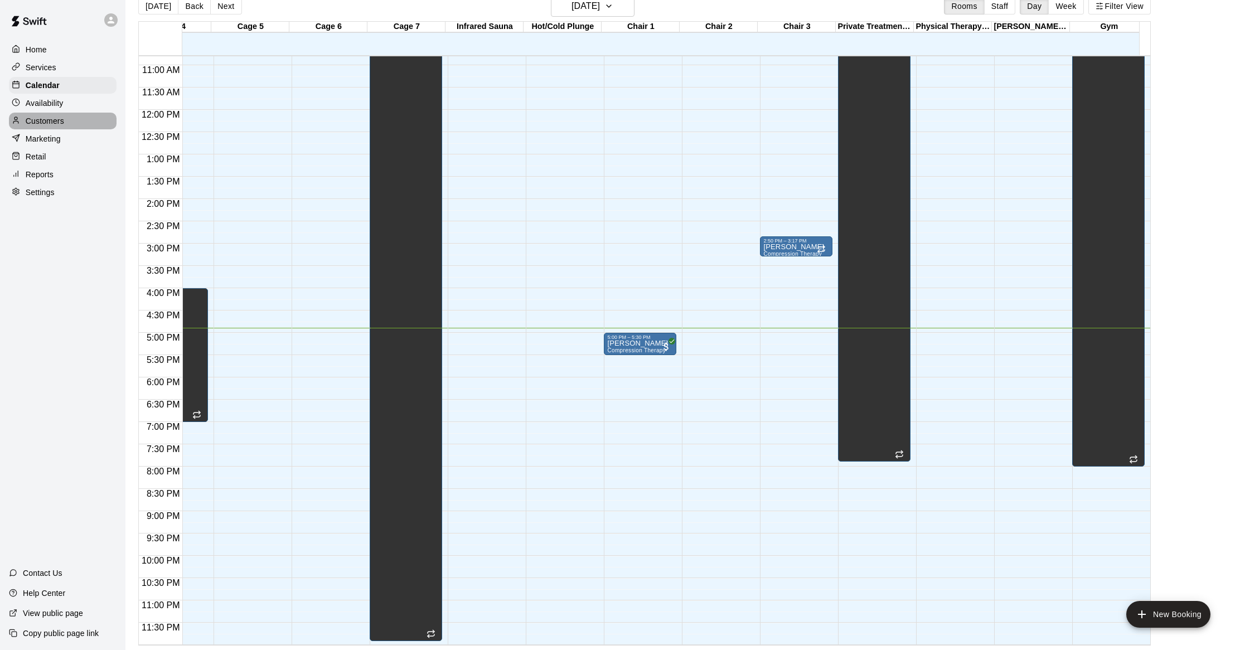
click at [56, 117] on div "Customers" at bounding box center [63, 121] width 108 height 17
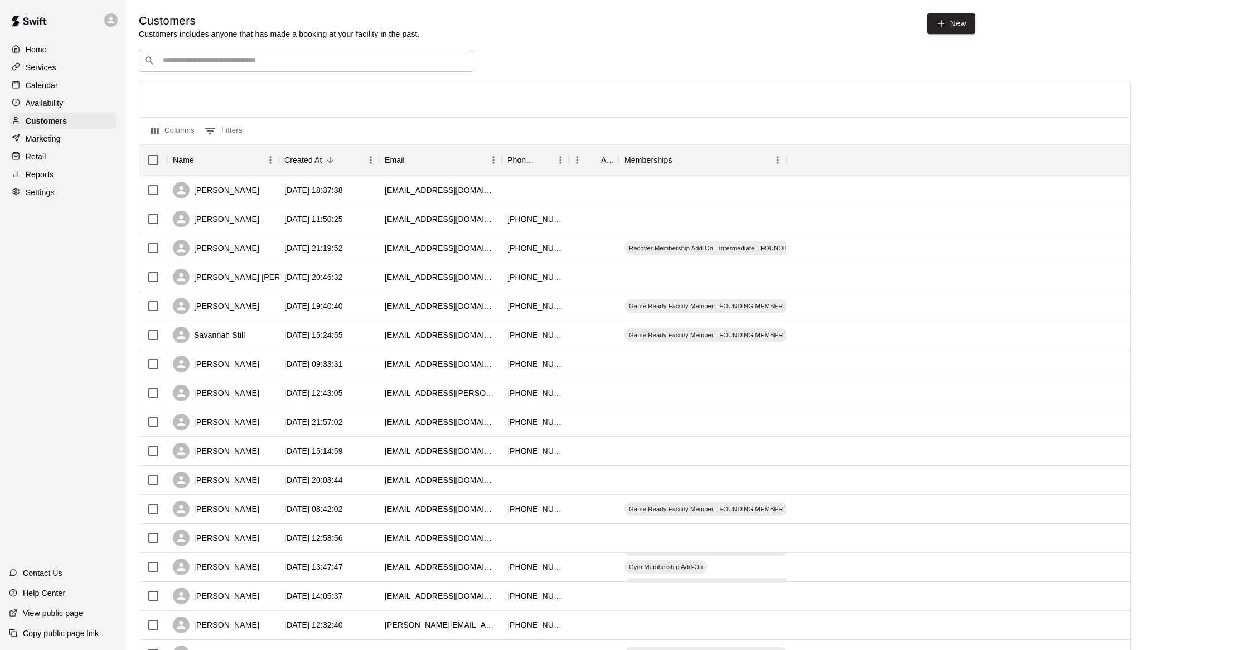
click at [401, 69] on div "​ ​" at bounding box center [306, 61] width 334 height 22
click at [958, 22] on link "New" at bounding box center [951, 23] width 48 height 21
select select "**"
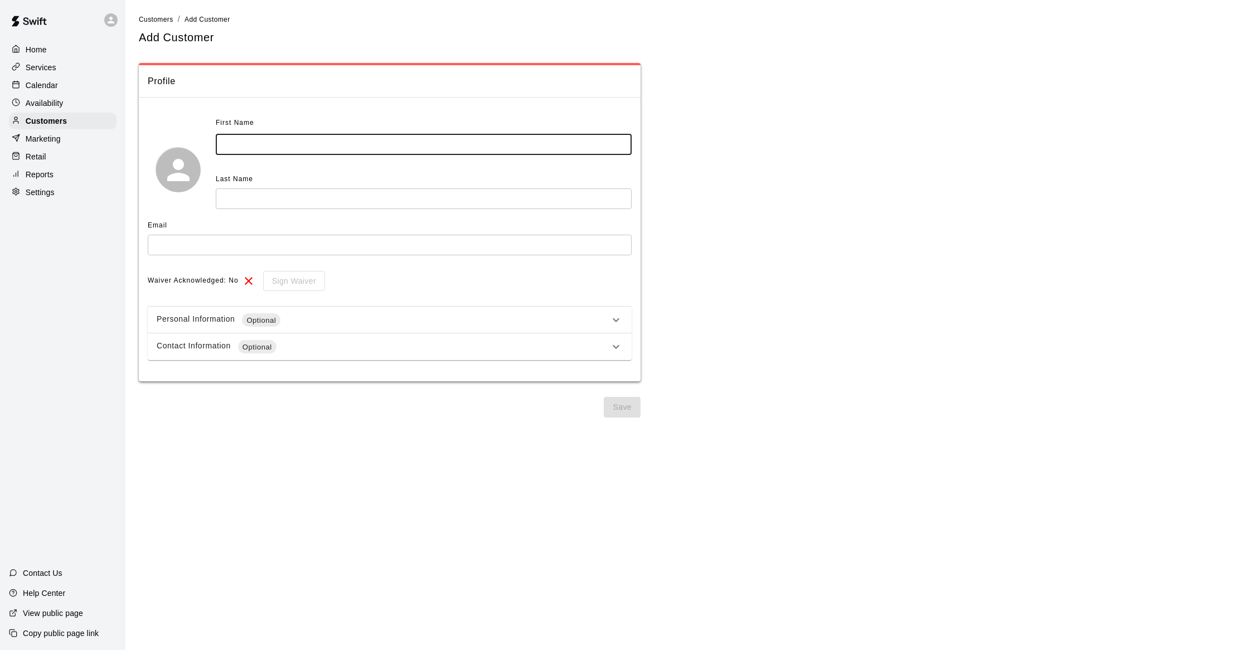
click at [244, 142] on input "text" at bounding box center [424, 144] width 416 height 21
type input "******"
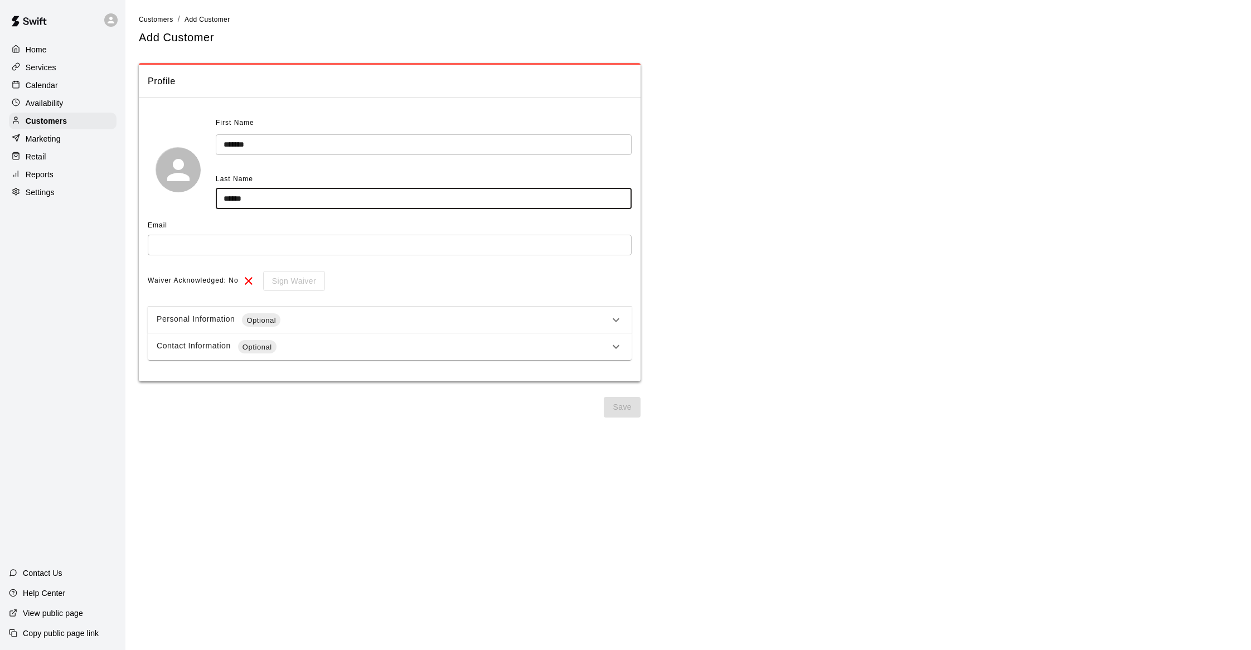
type input "******"
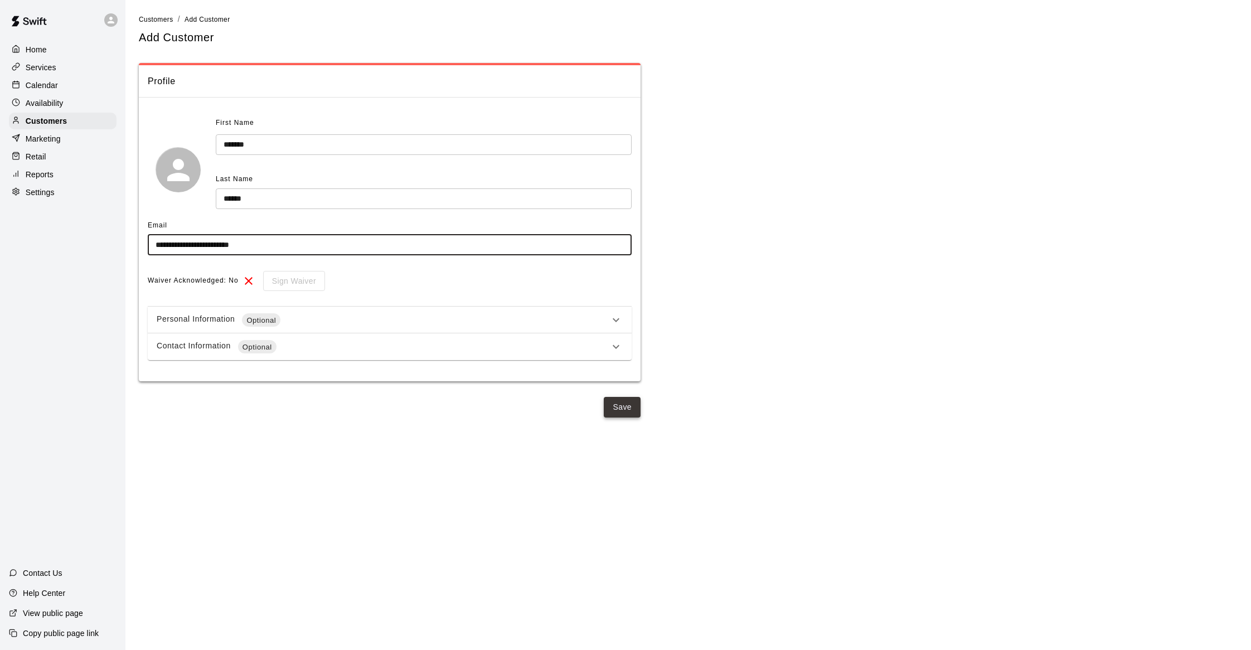
type input "**********"
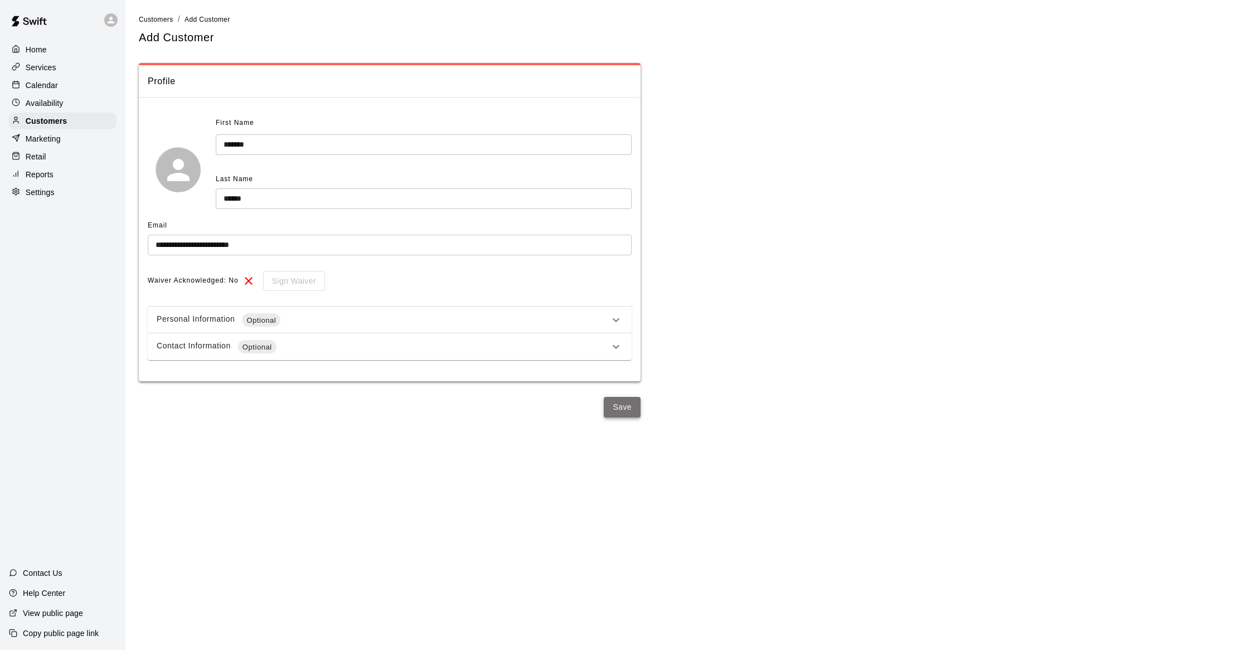
click at [611, 397] on button "Save" at bounding box center [622, 407] width 37 height 21
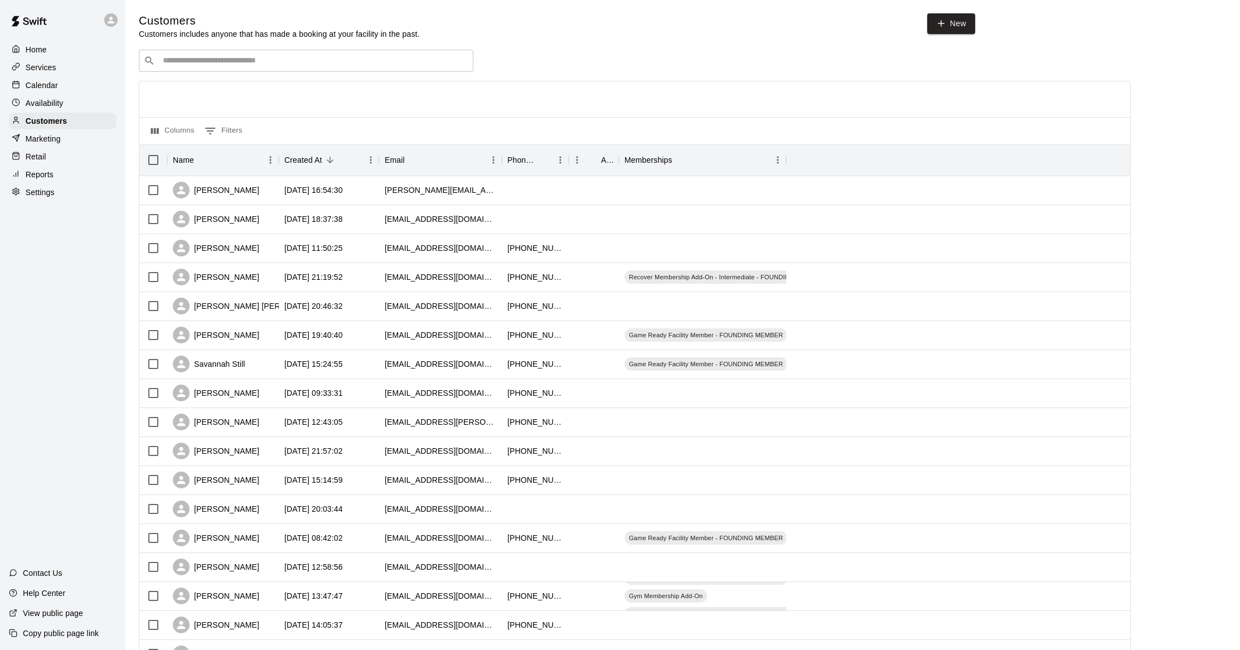
drag, startPoint x: 59, startPoint y: 92, endPoint x: 70, endPoint y: 94, distance: 11.3
click at [59, 92] on div "Calendar" at bounding box center [63, 85] width 108 height 17
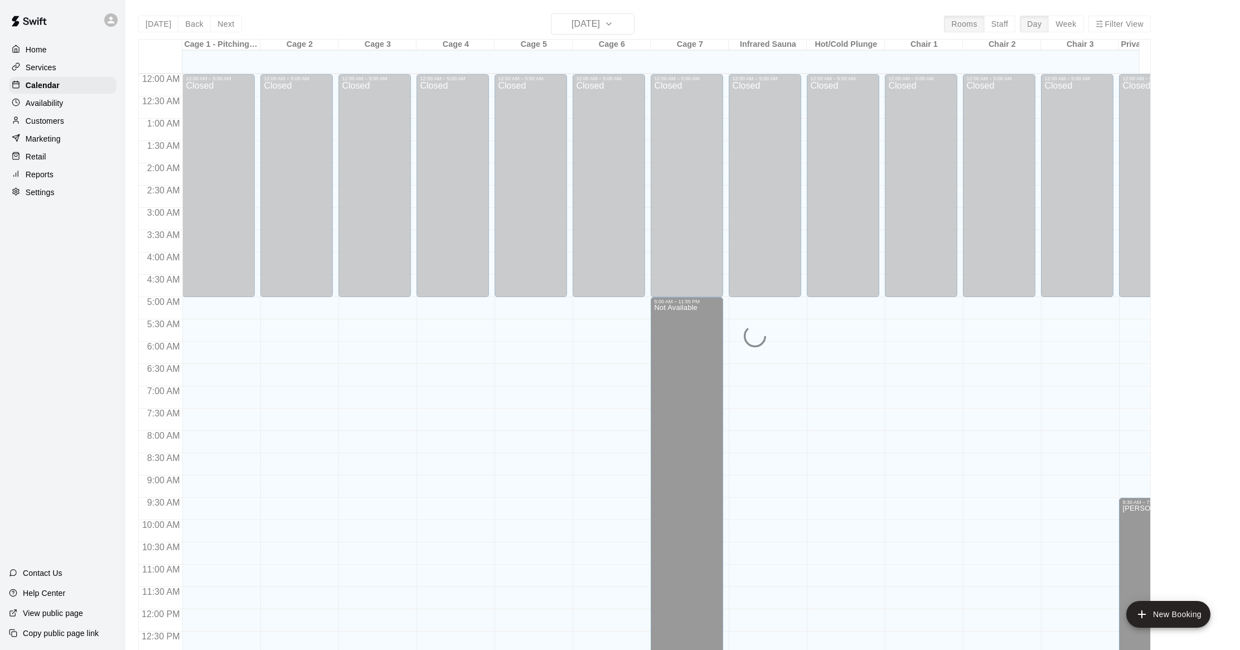
scroll to position [448, 0]
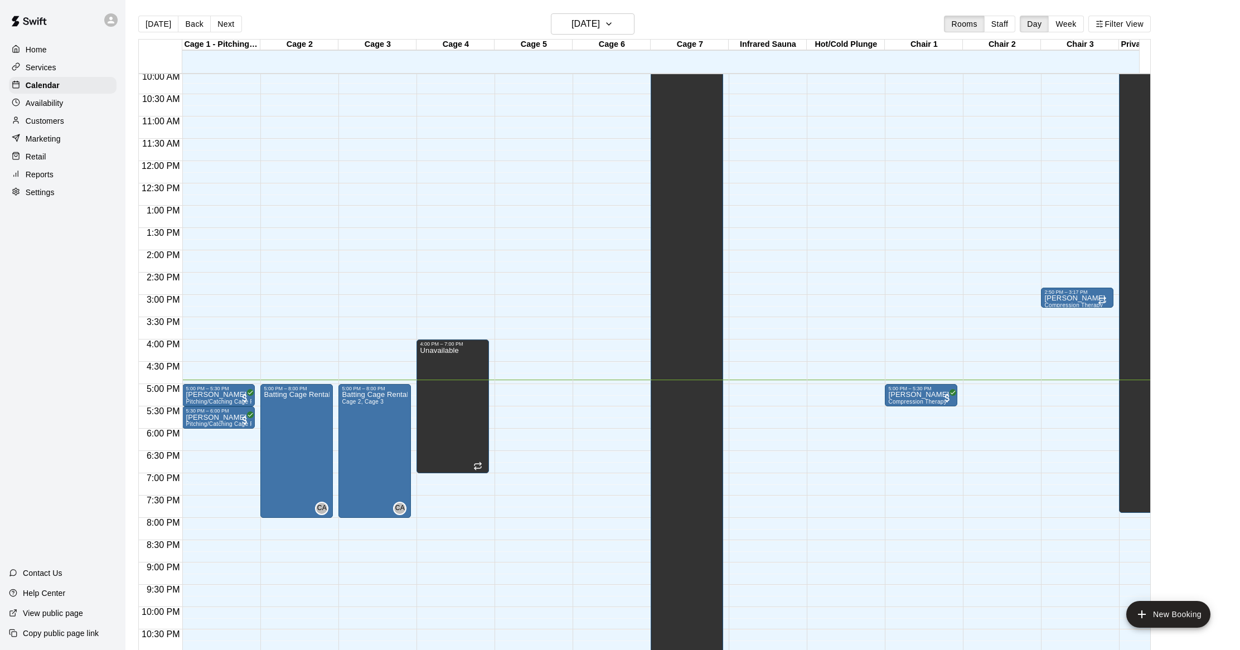
click at [74, 108] on div "Availability" at bounding box center [63, 103] width 108 height 17
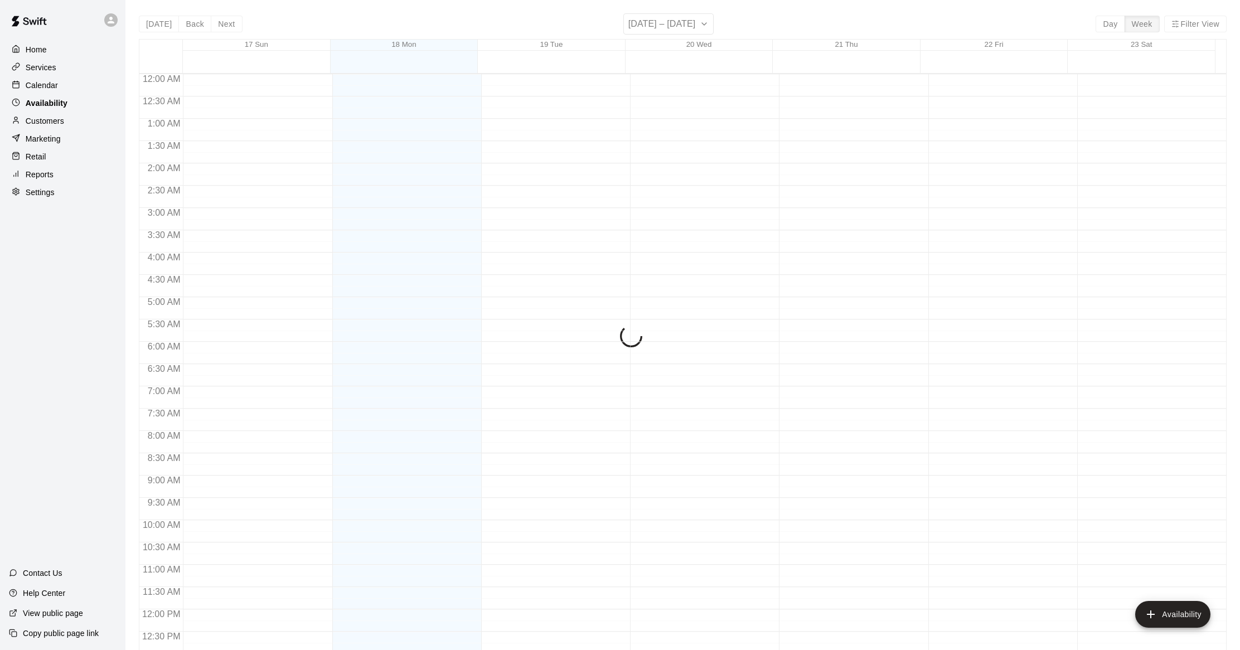
scroll to position [482, 0]
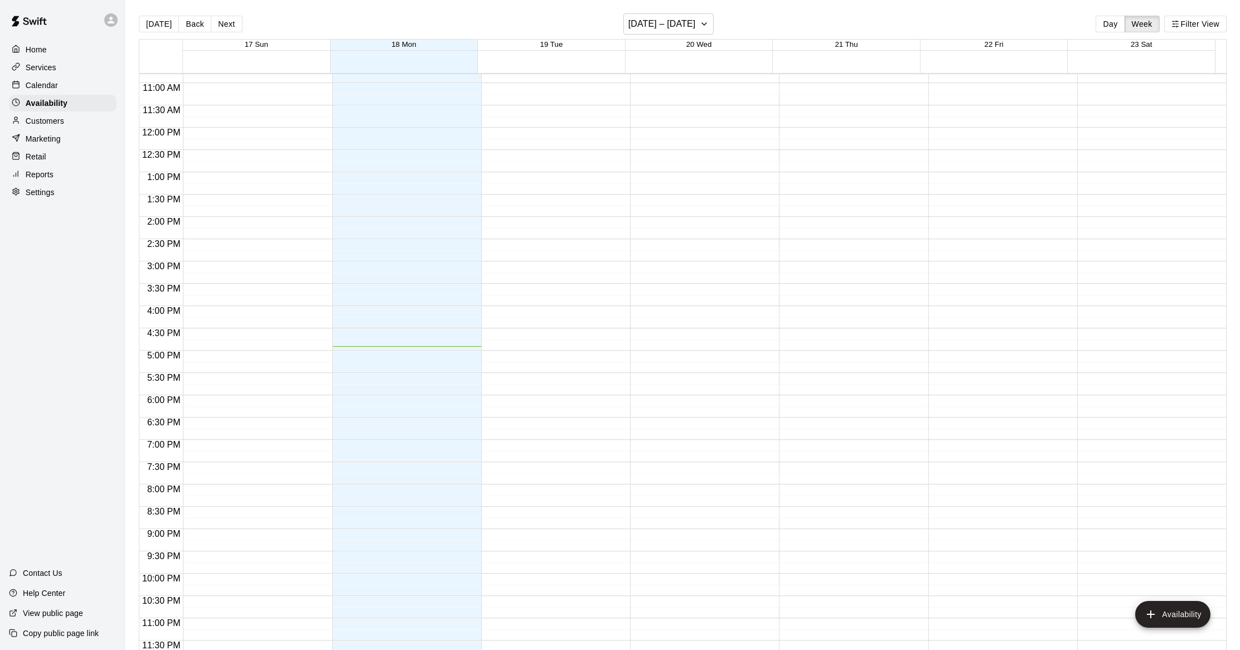
click at [72, 89] on div "Calendar" at bounding box center [63, 85] width 108 height 17
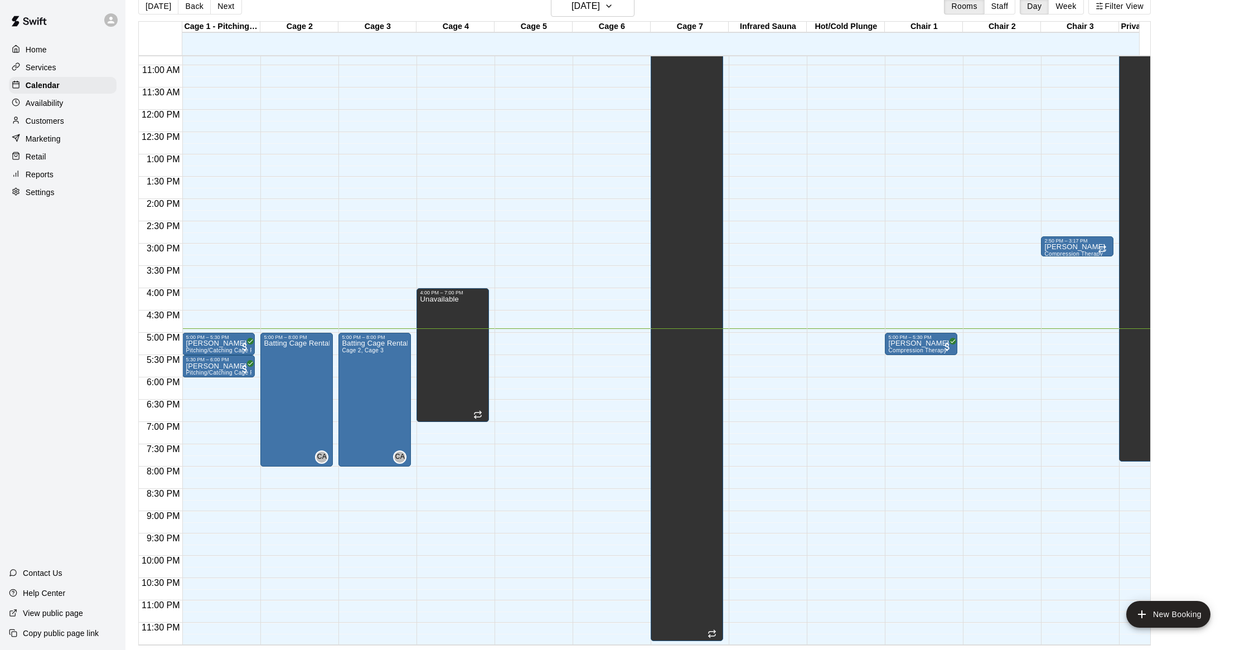
scroll to position [0, 283]
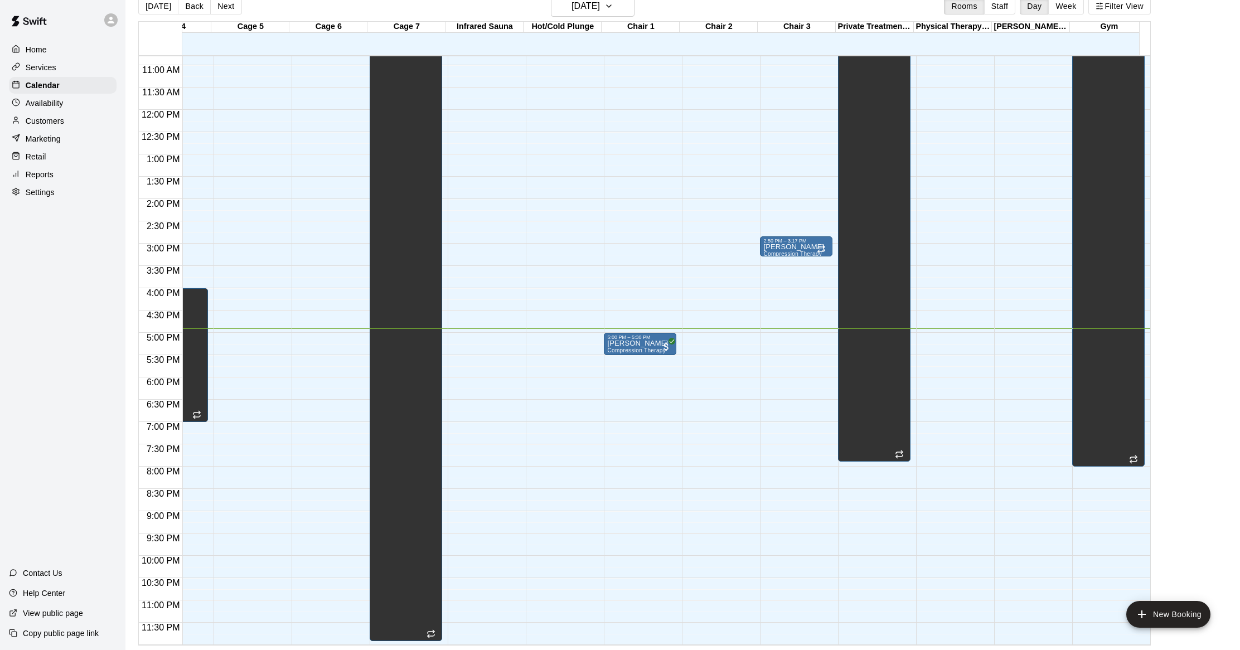
click at [946, 326] on div "12:00 AM – 5:00 AM Closed" at bounding box center [952, 110] width 72 height 1070
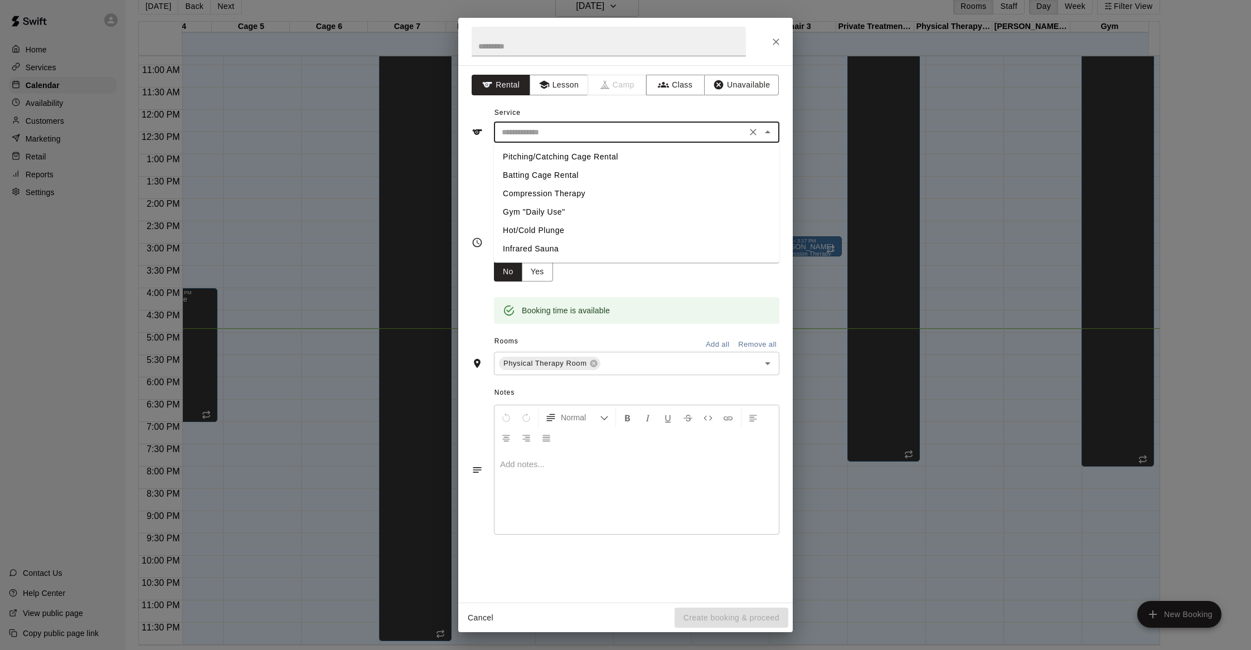
click at [543, 130] on input "text" at bounding box center [620, 132] width 246 height 14
click at [560, 85] on button "Lesson" at bounding box center [559, 85] width 59 height 21
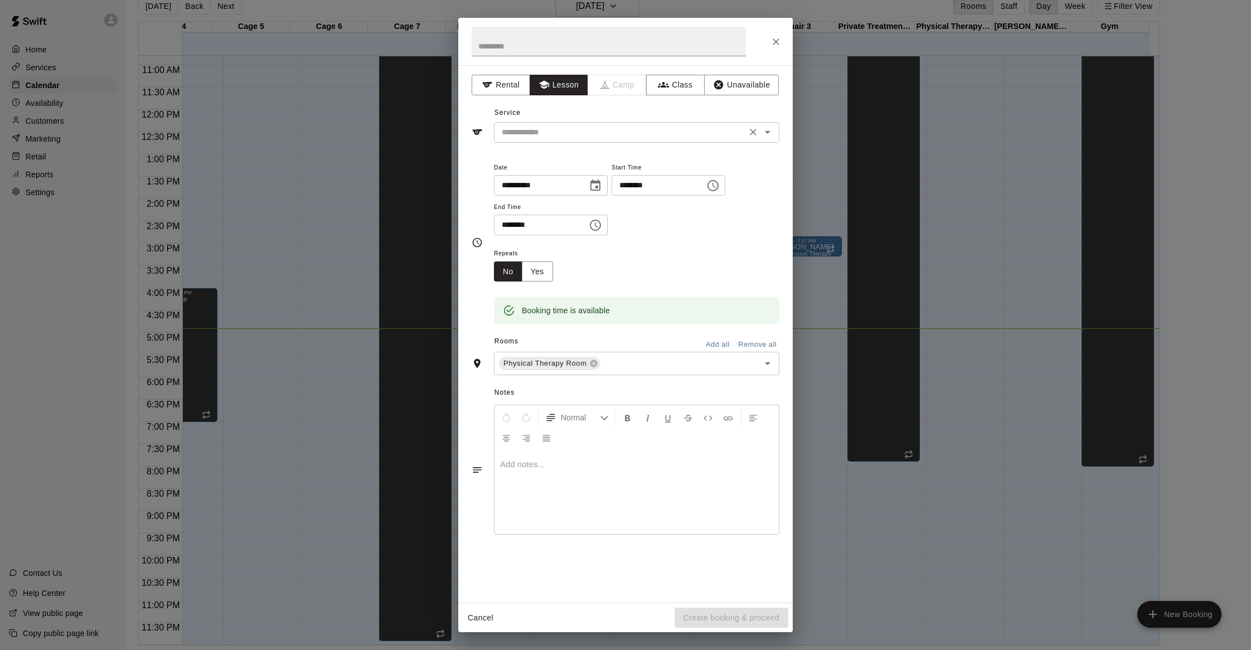
click at [554, 127] on input "text" at bounding box center [620, 132] width 246 height 14
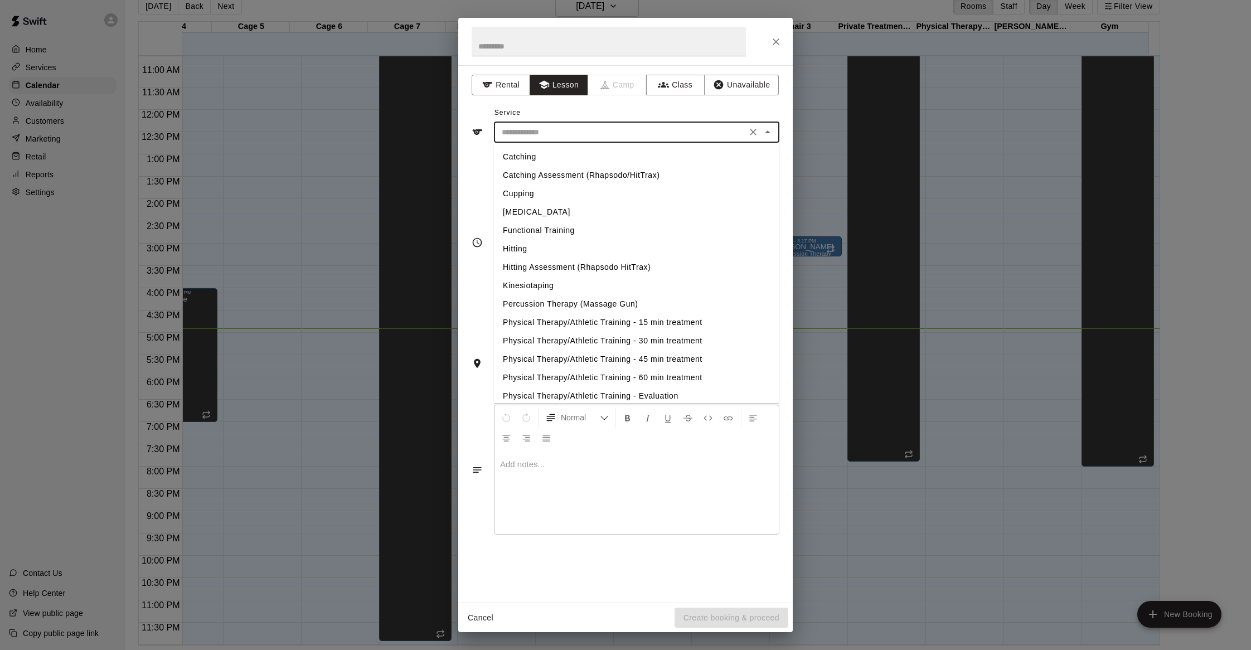
click at [618, 342] on li "Physical Therapy/Athletic Training - 30 min treatment" at bounding box center [636, 341] width 285 height 18
type input "**********"
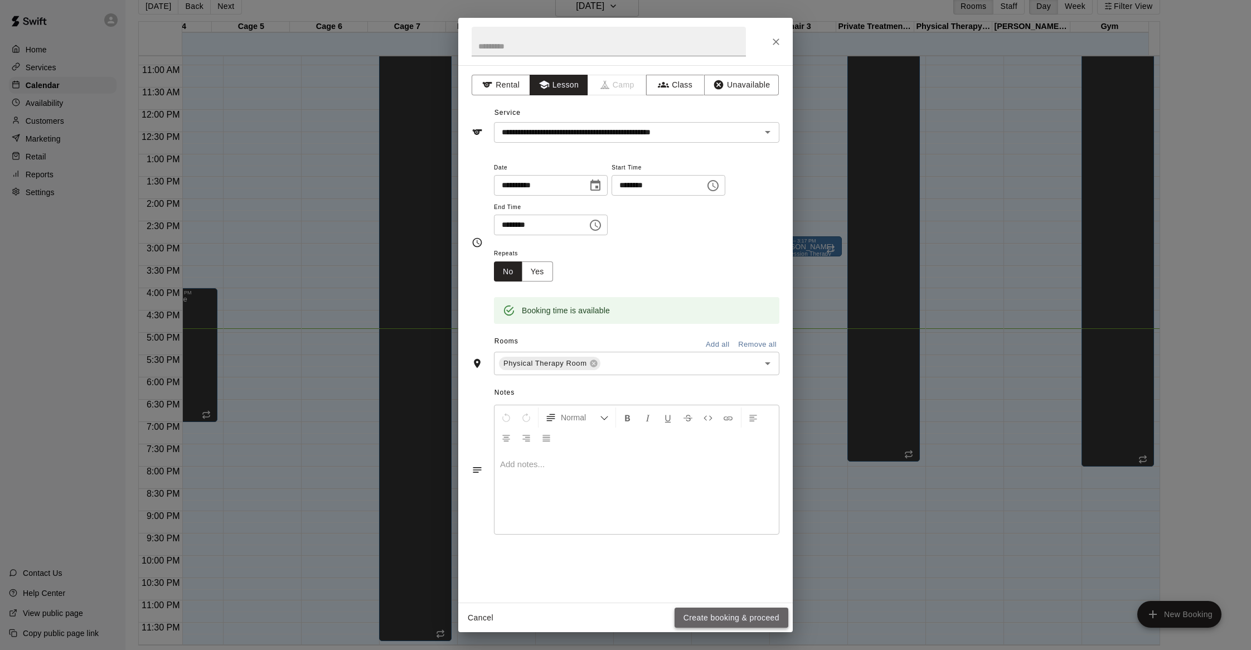
click at [721, 615] on button "Create booking & proceed" at bounding box center [731, 618] width 114 height 21
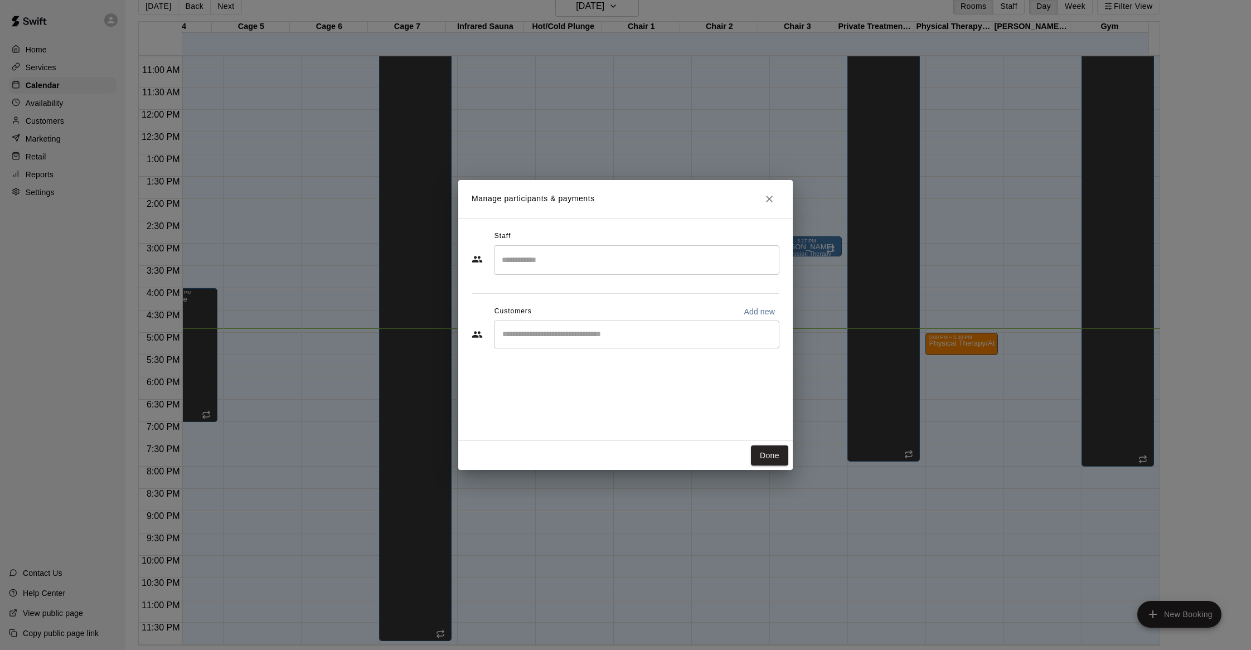
click at [562, 342] on div "​" at bounding box center [636, 334] width 285 height 28
type input "****"
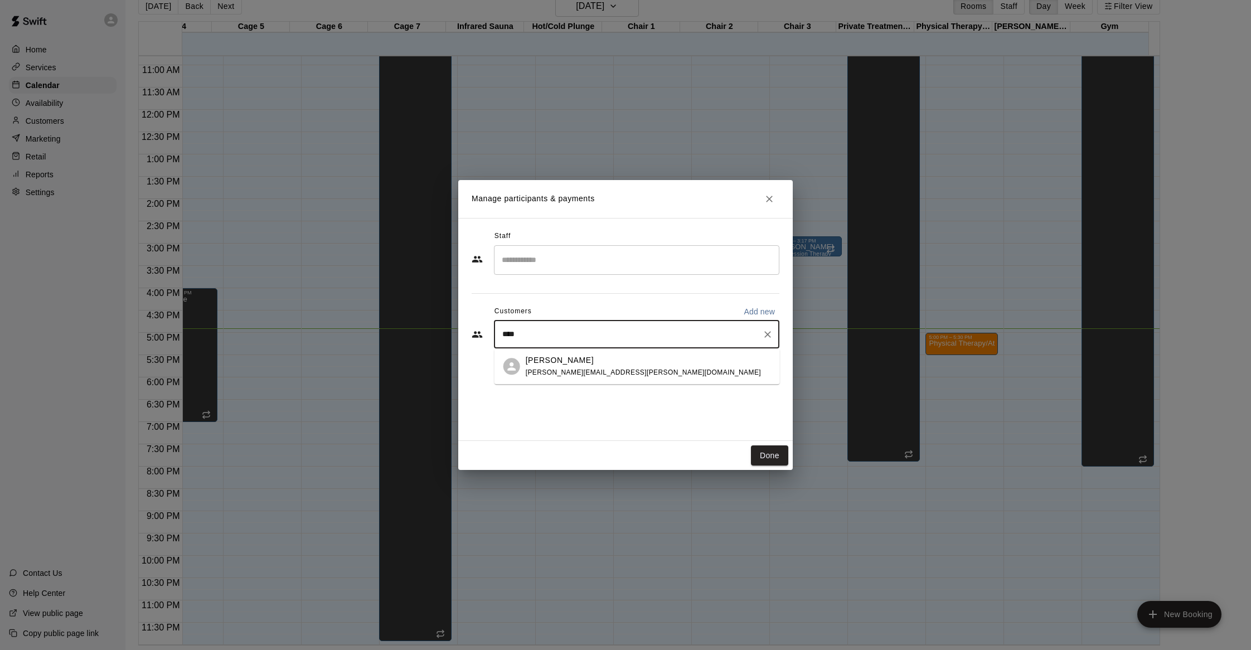
click at [565, 368] on span "[PERSON_NAME][EMAIL_ADDRESS][PERSON_NAME][DOMAIN_NAME]" at bounding box center [643, 372] width 235 height 8
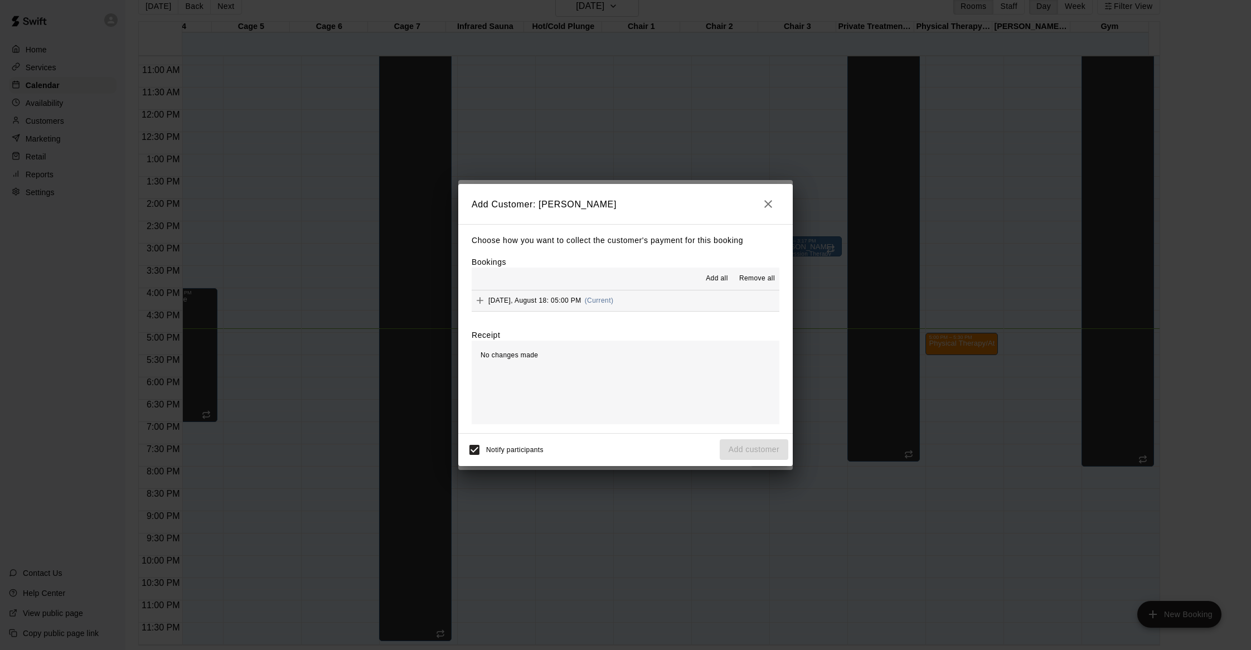
click at [769, 204] on icon "button" at bounding box center [768, 204] width 8 height 8
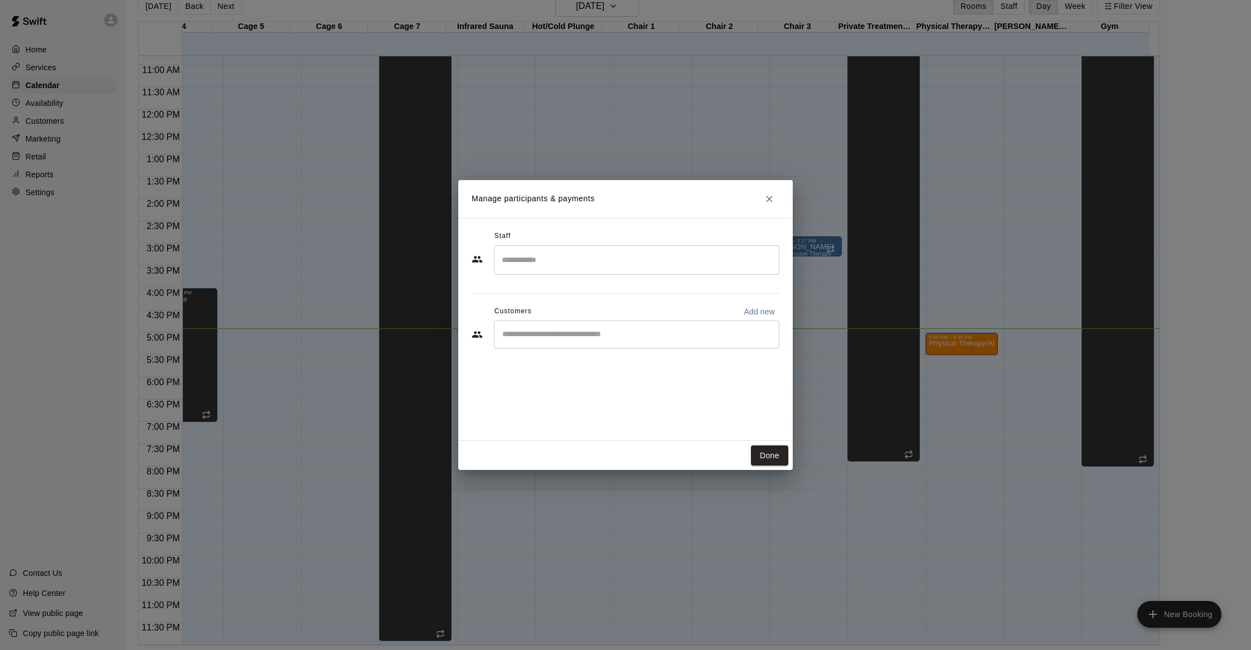
click at [605, 258] on input "Search staff" at bounding box center [636, 260] width 275 height 20
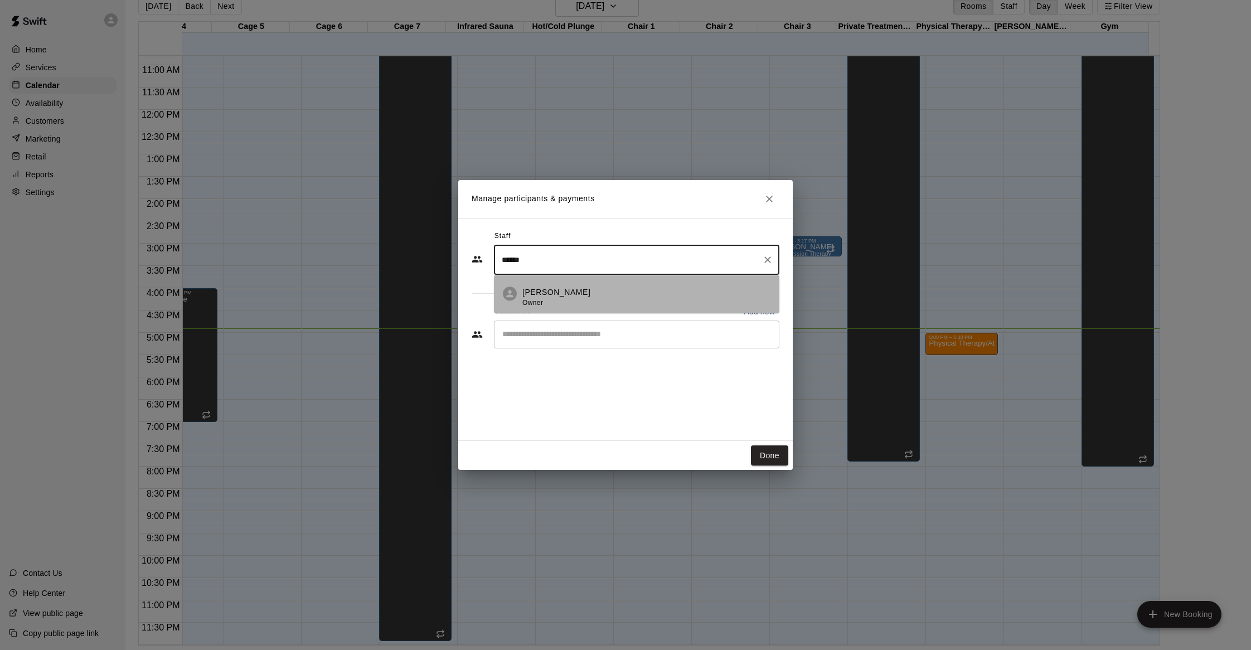
click at [609, 299] on div "[PERSON_NAME] Owner" at bounding box center [646, 297] width 248 height 22
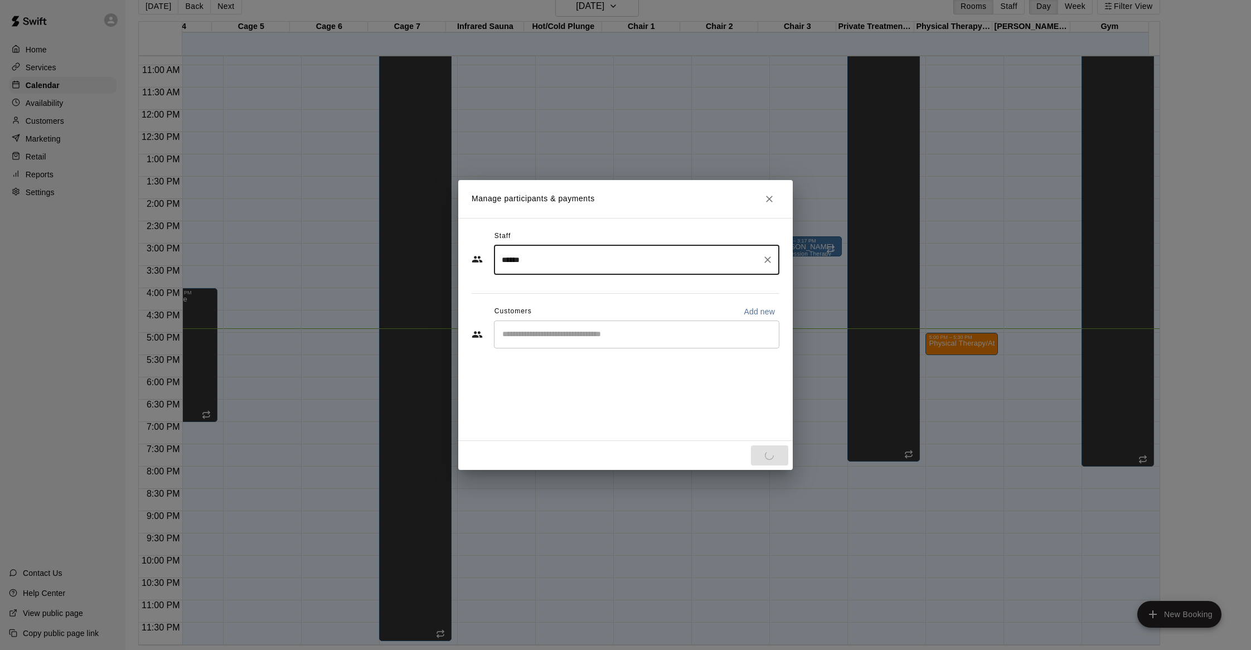
type input "******"
click at [574, 337] on input "Start typing to search customers..." at bounding box center [636, 334] width 275 height 11
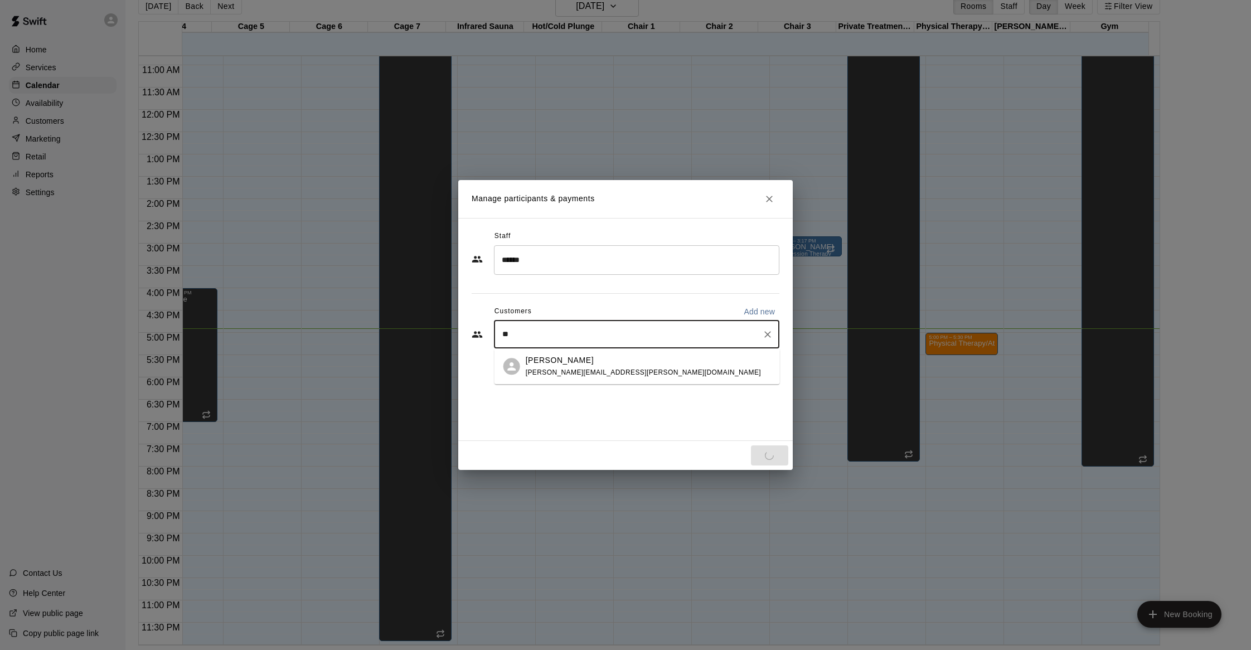
type input "***"
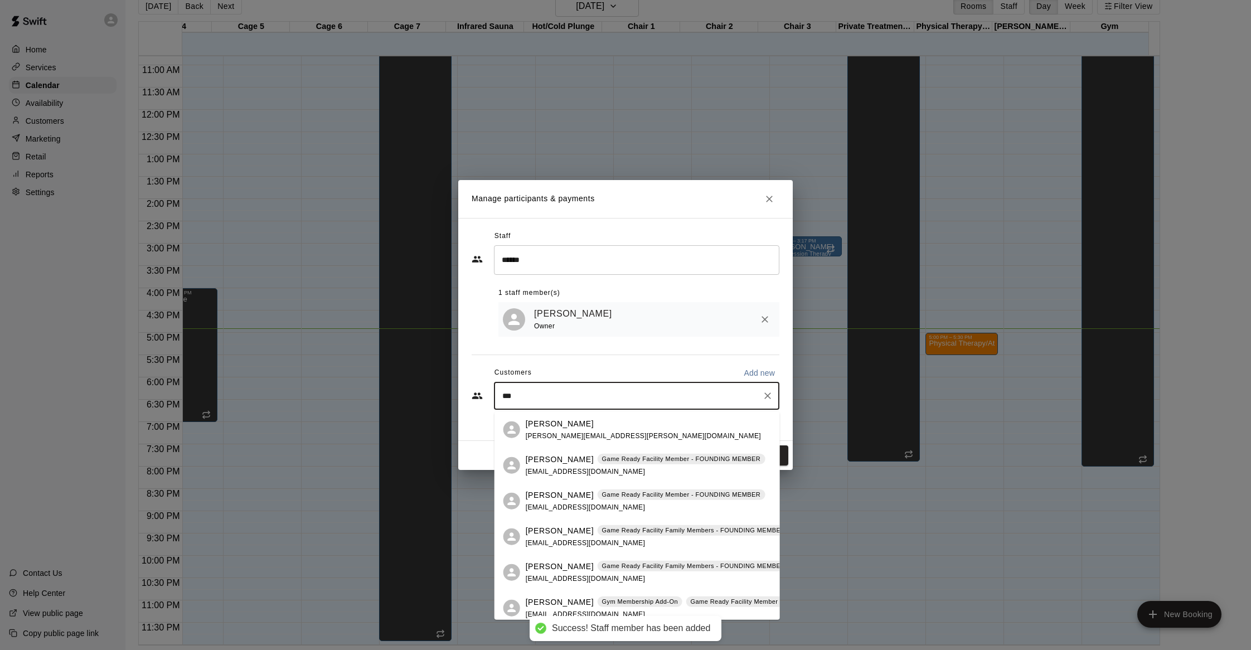
click at [596, 437] on span "[PERSON_NAME][EMAIL_ADDRESS][PERSON_NAME][DOMAIN_NAME]" at bounding box center [643, 435] width 235 height 8
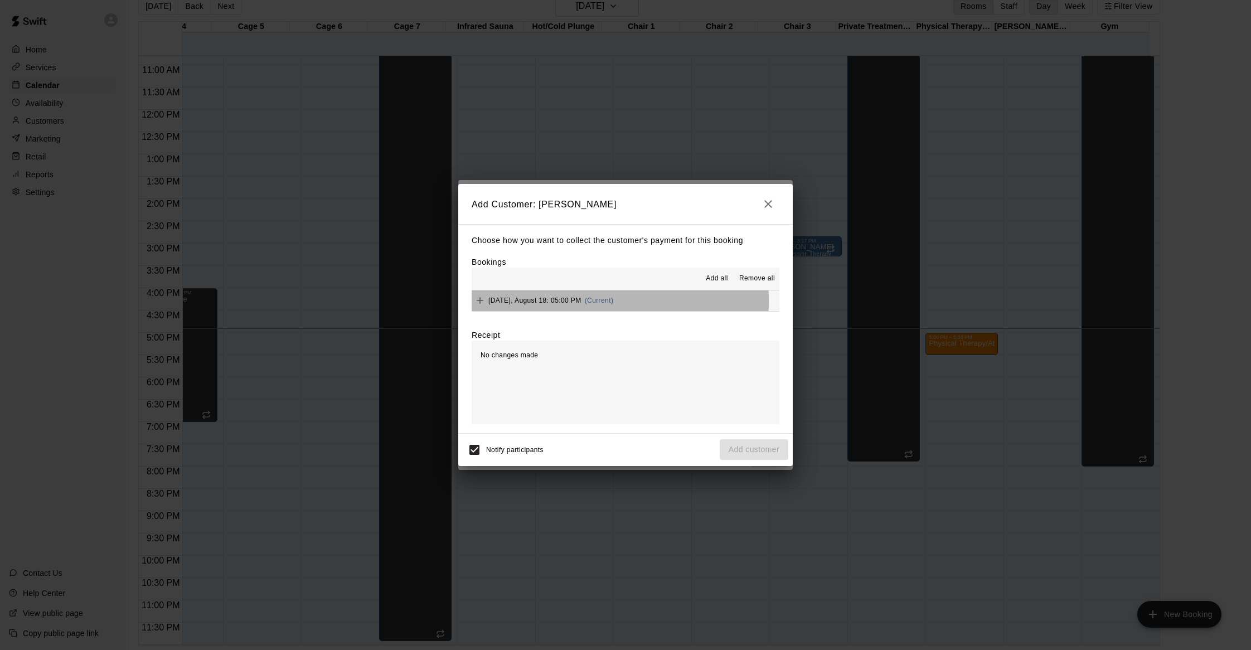
click at [542, 302] on span "[DATE], August 18: 05:00 PM" at bounding box center [534, 301] width 93 height 8
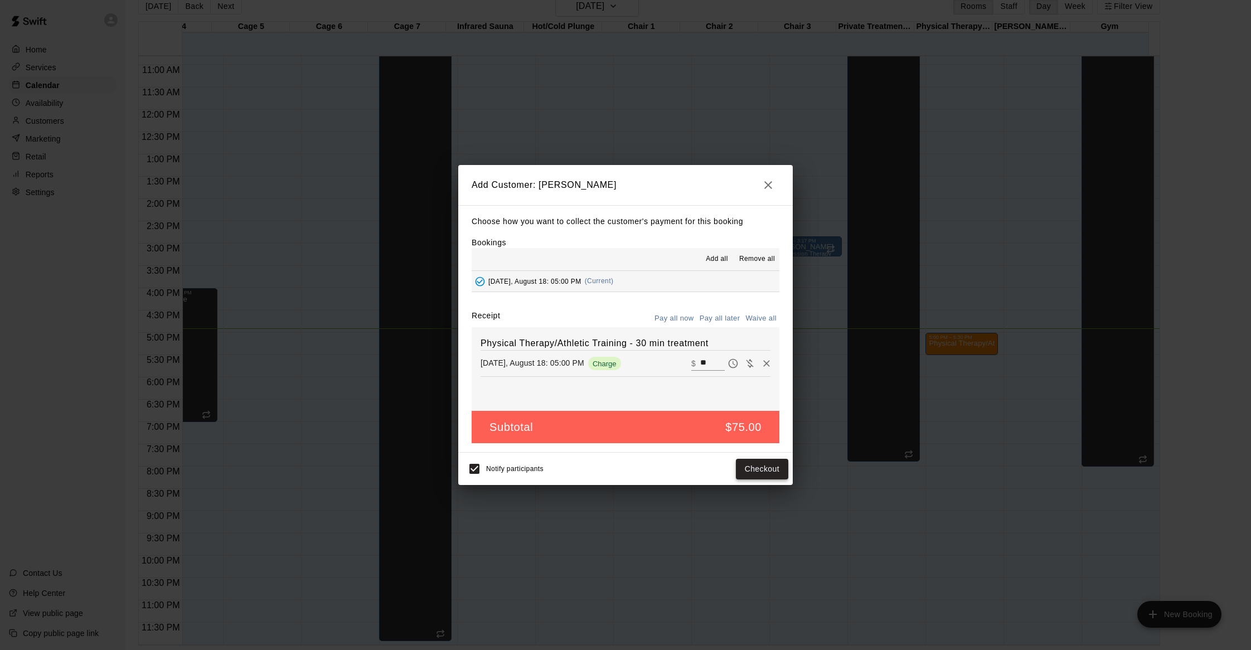
click at [771, 472] on button "Checkout" at bounding box center [762, 469] width 52 height 21
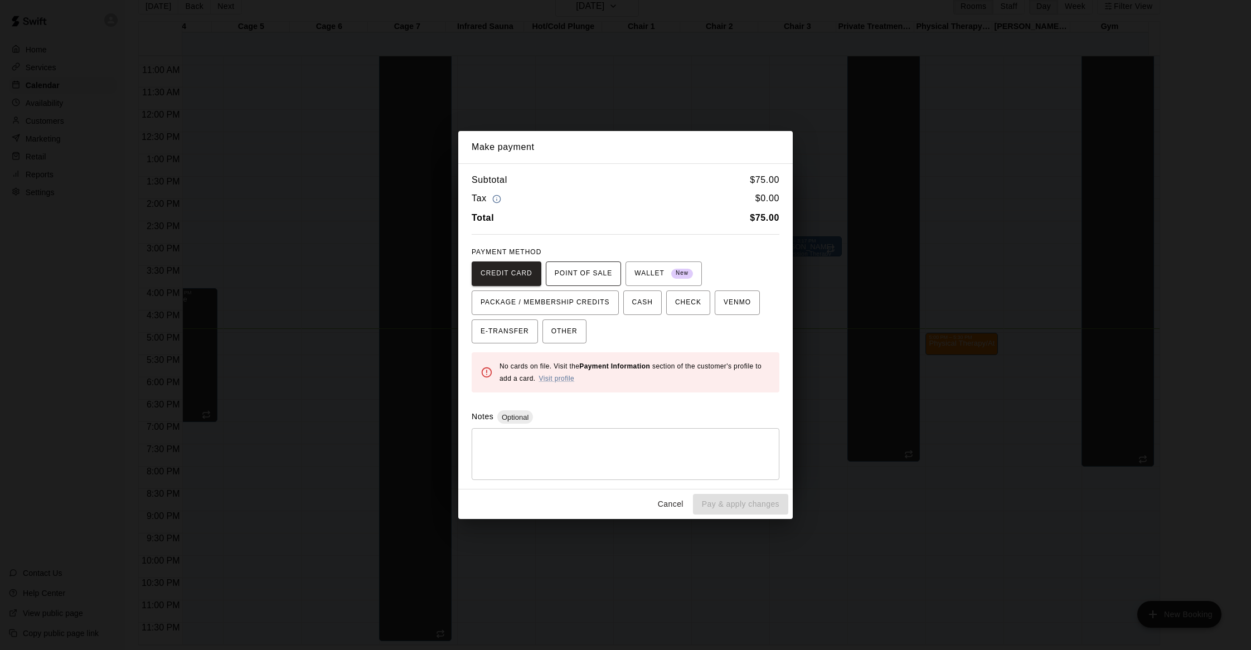
click at [595, 268] on span "POINT OF SALE" at bounding box center [583, 274] width 57 height 18
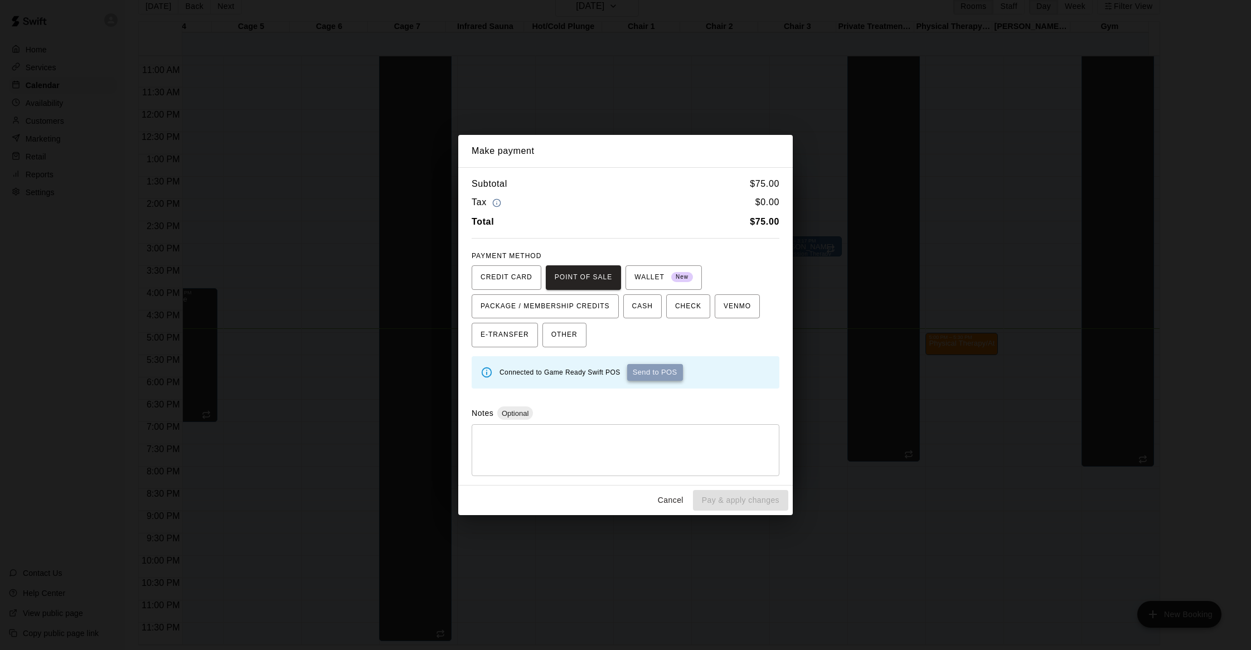
click at [658, 369] on button "Send to POS" at bounding box center [655, 372] width 56 height 17
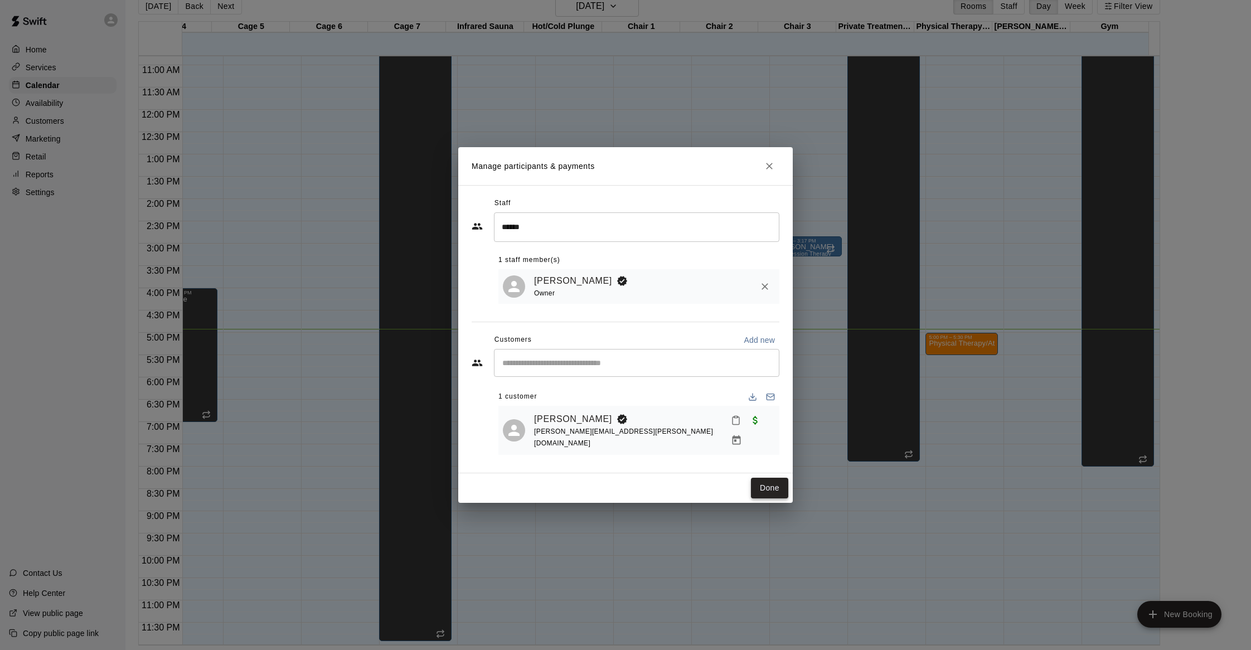
click at [770, 491] on button "Done" at bounding box center [769, 488] width 37 height 21
